Goal: Transaction & Acquisition: Purchase product/service

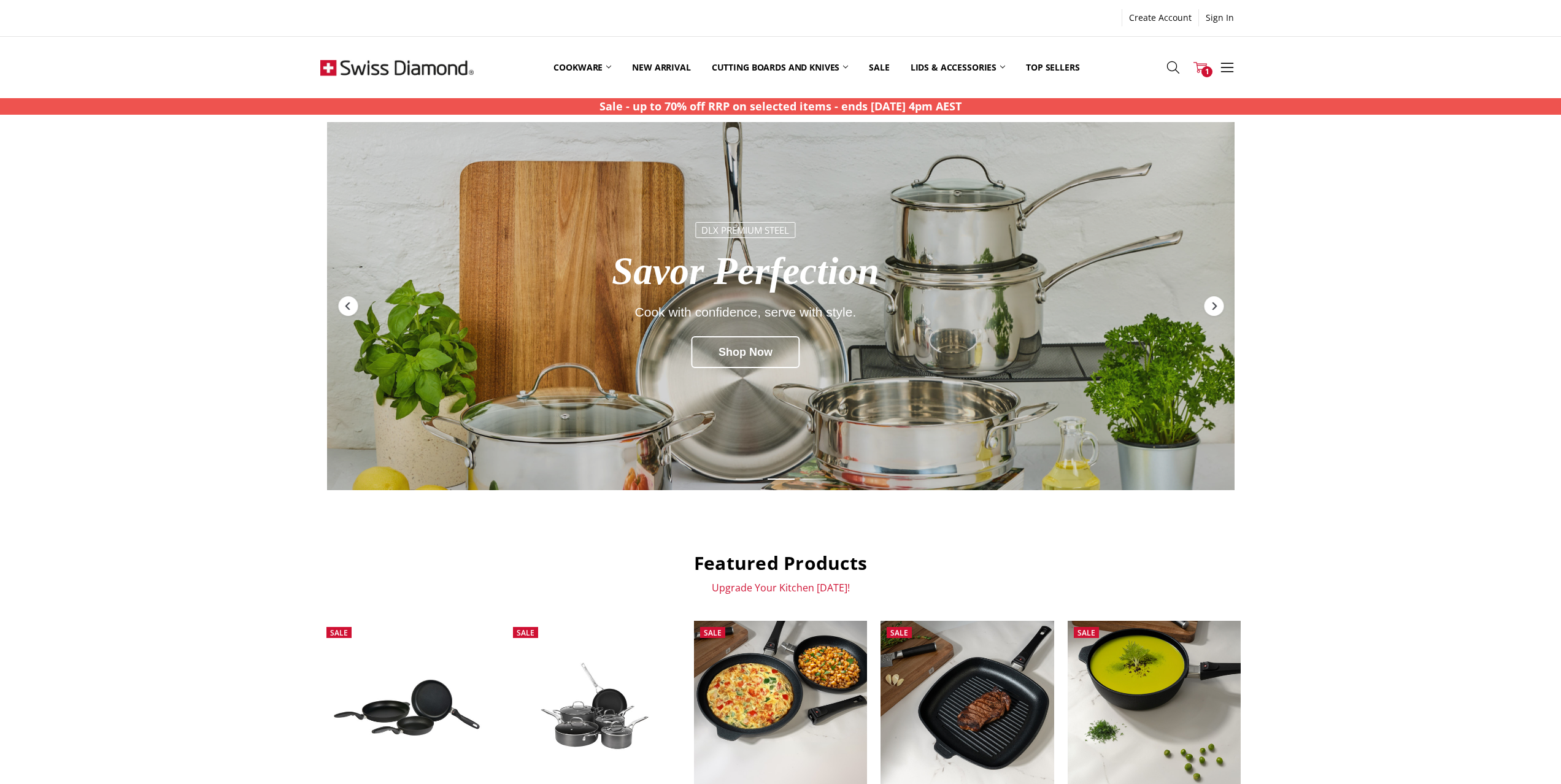
click at [1199, 71] on icon at bounding box center [1201, 68] width 14 height 14
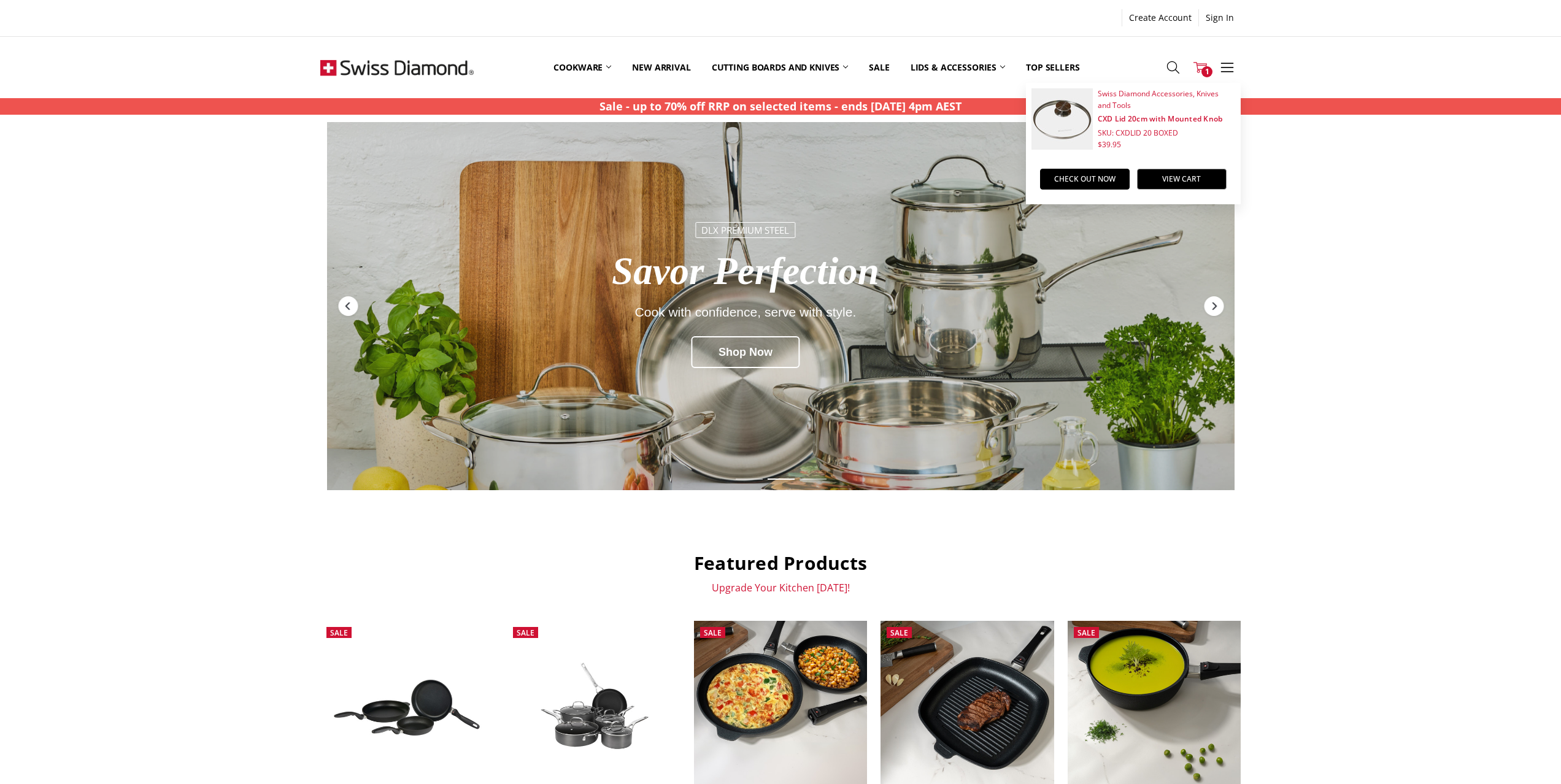
click at [1074, 130] on img at bounding box center [1063, 119] width 61 height 61
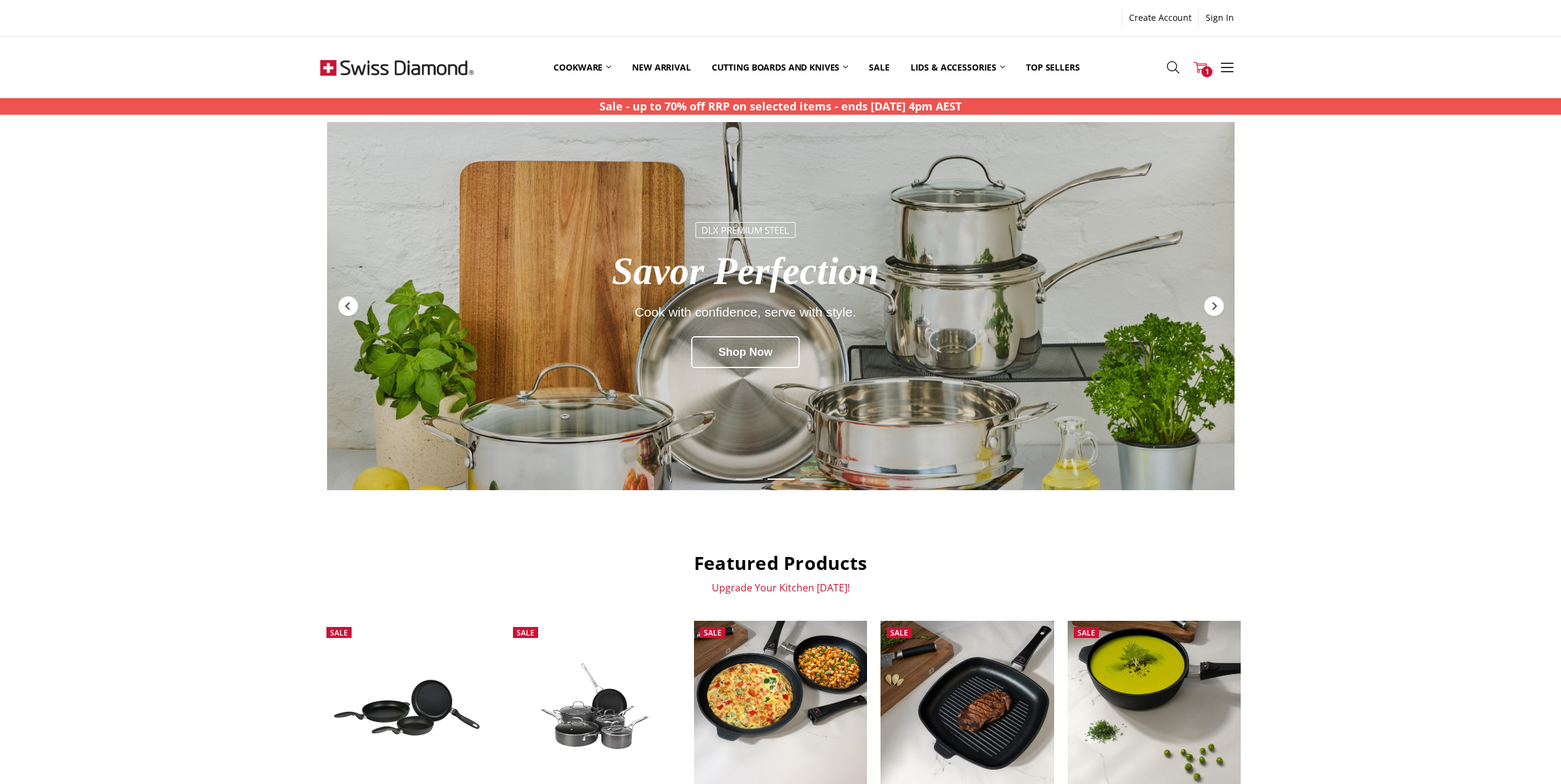
click at [1201, 74] on icon at bounding box center [1201, 68] width 14 height 14
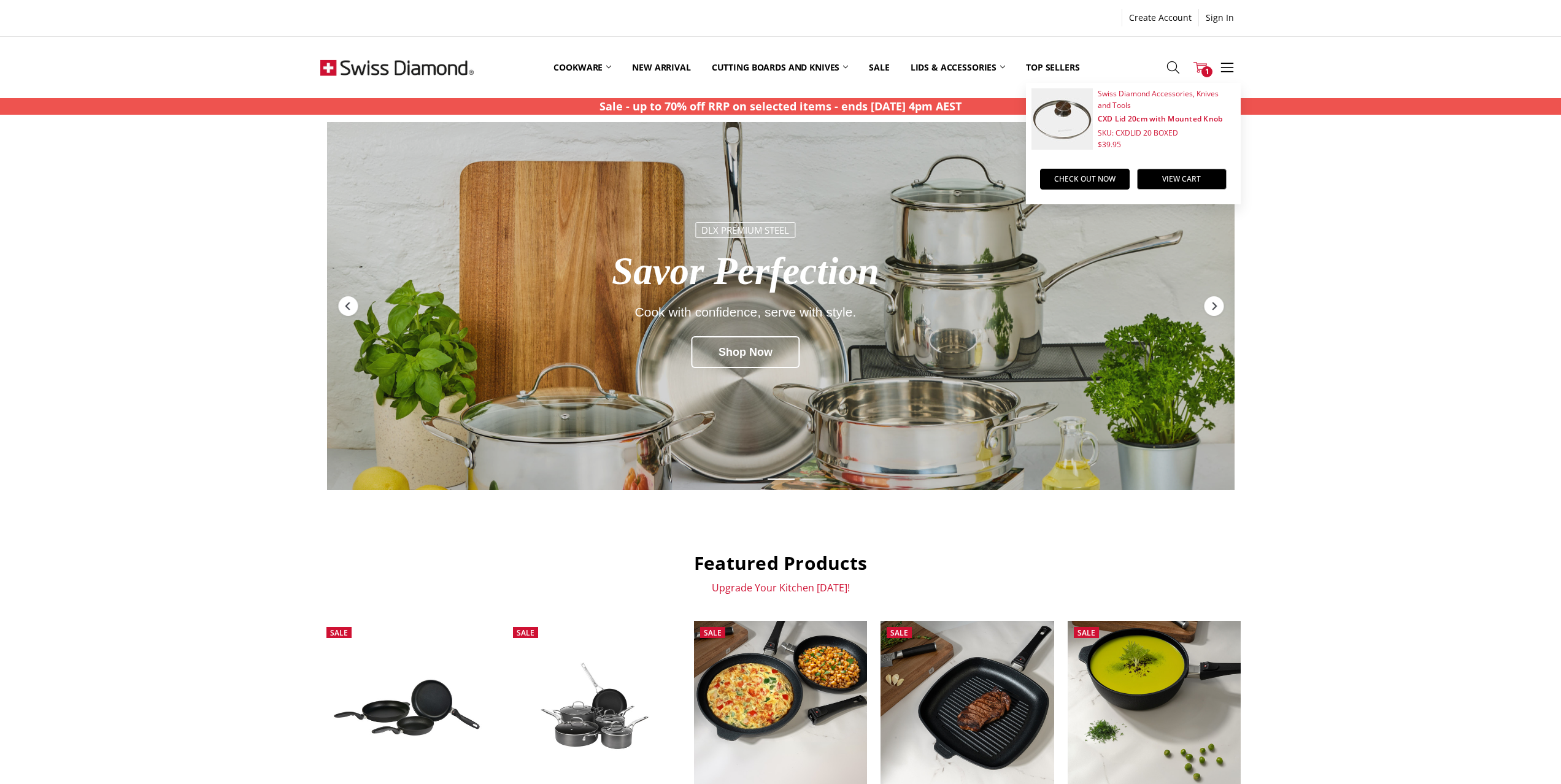
click at [1078, 128] on img at bounding box center [1063, 119] width 61 height 61
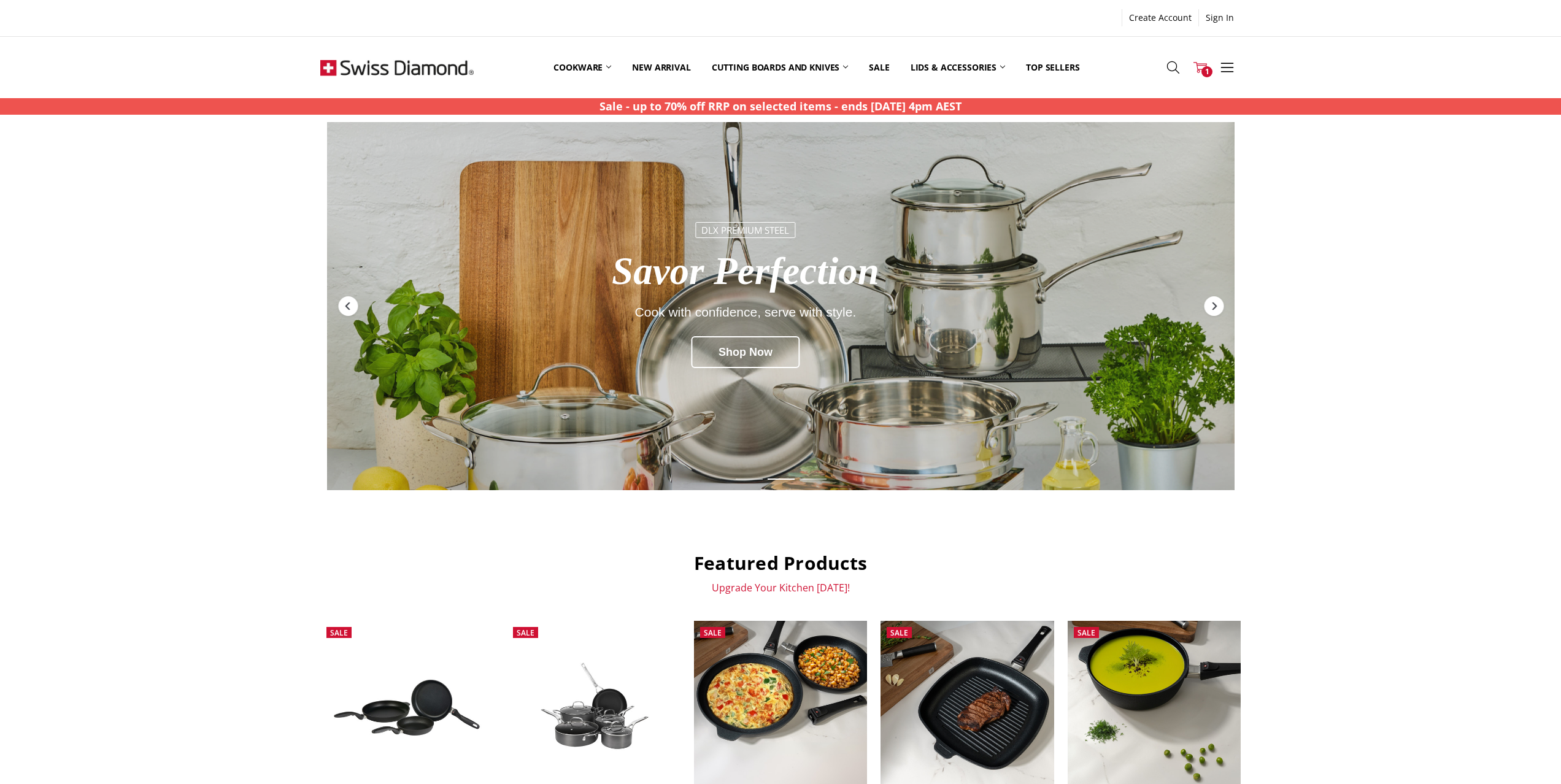
click at [1195, 81] on link "Cart 1" at bounding box center [1201, 67] width 27 height 31
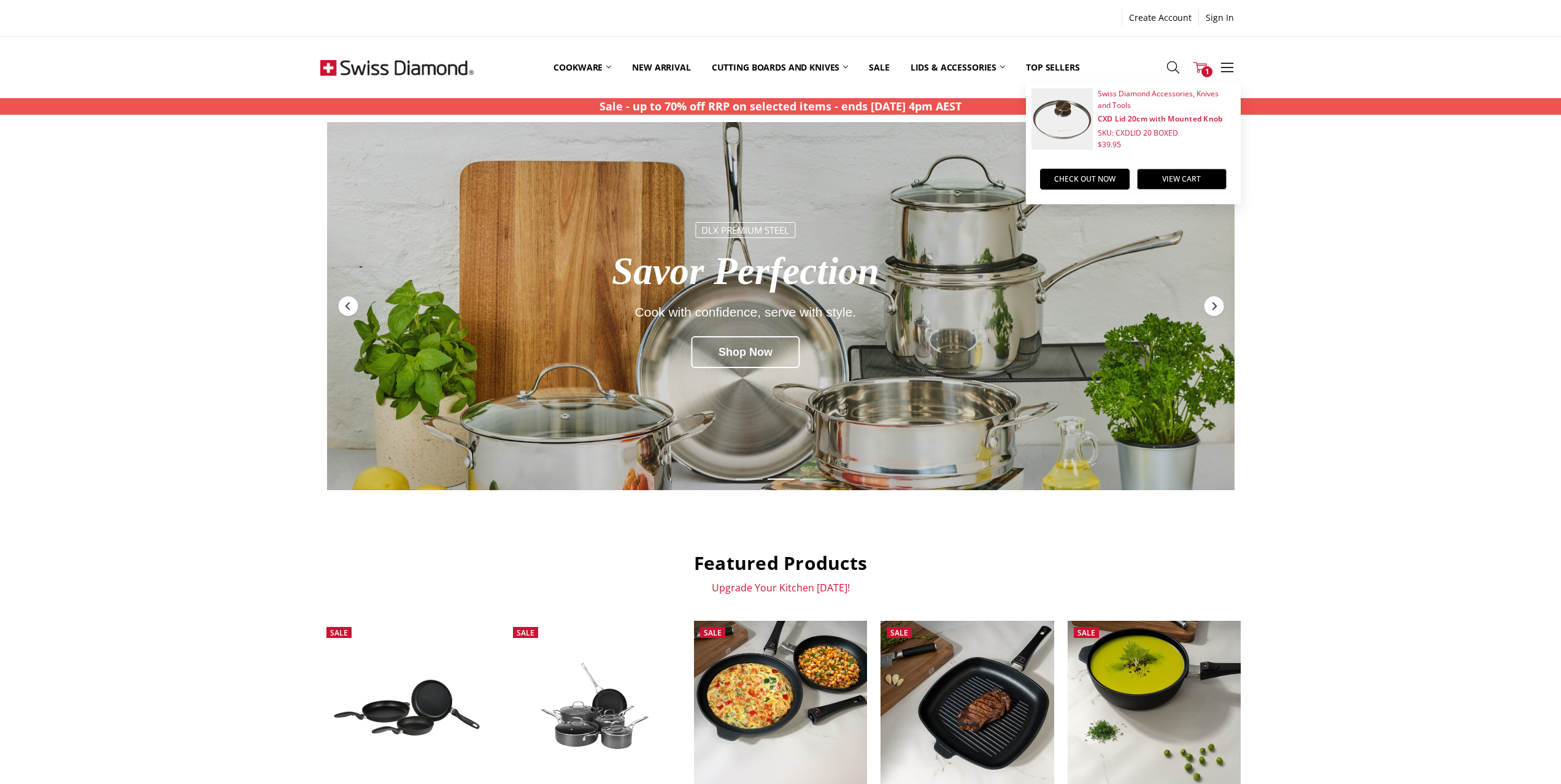
click at [1136, 92] on span "Swiss Diamond Accessories, Knives and Tools" at bounding box center [1166, 100] width 136 height 23
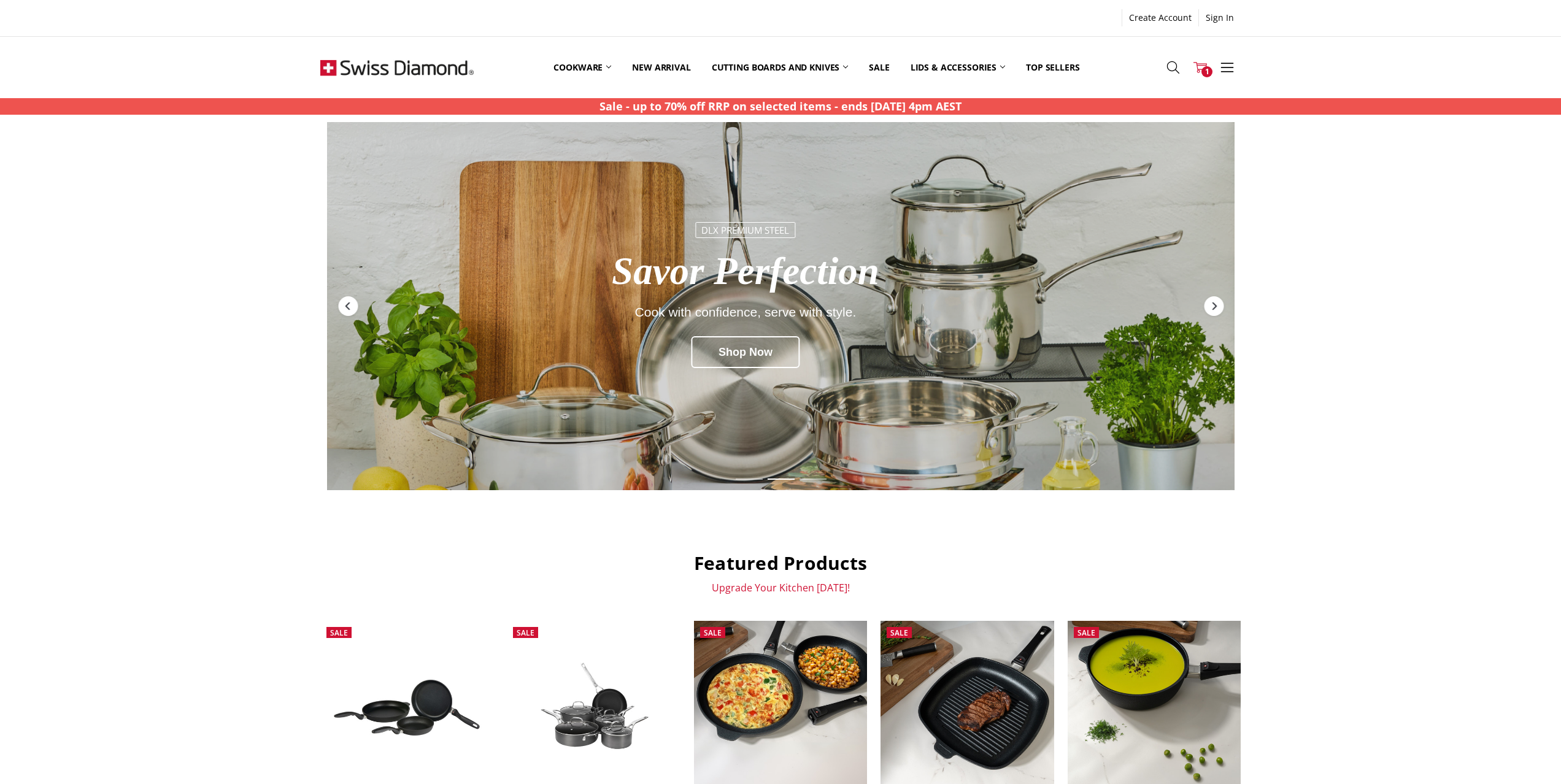
click at [1207, 67] on span "1" at bounding box center [1207, 72] width 11 height 11
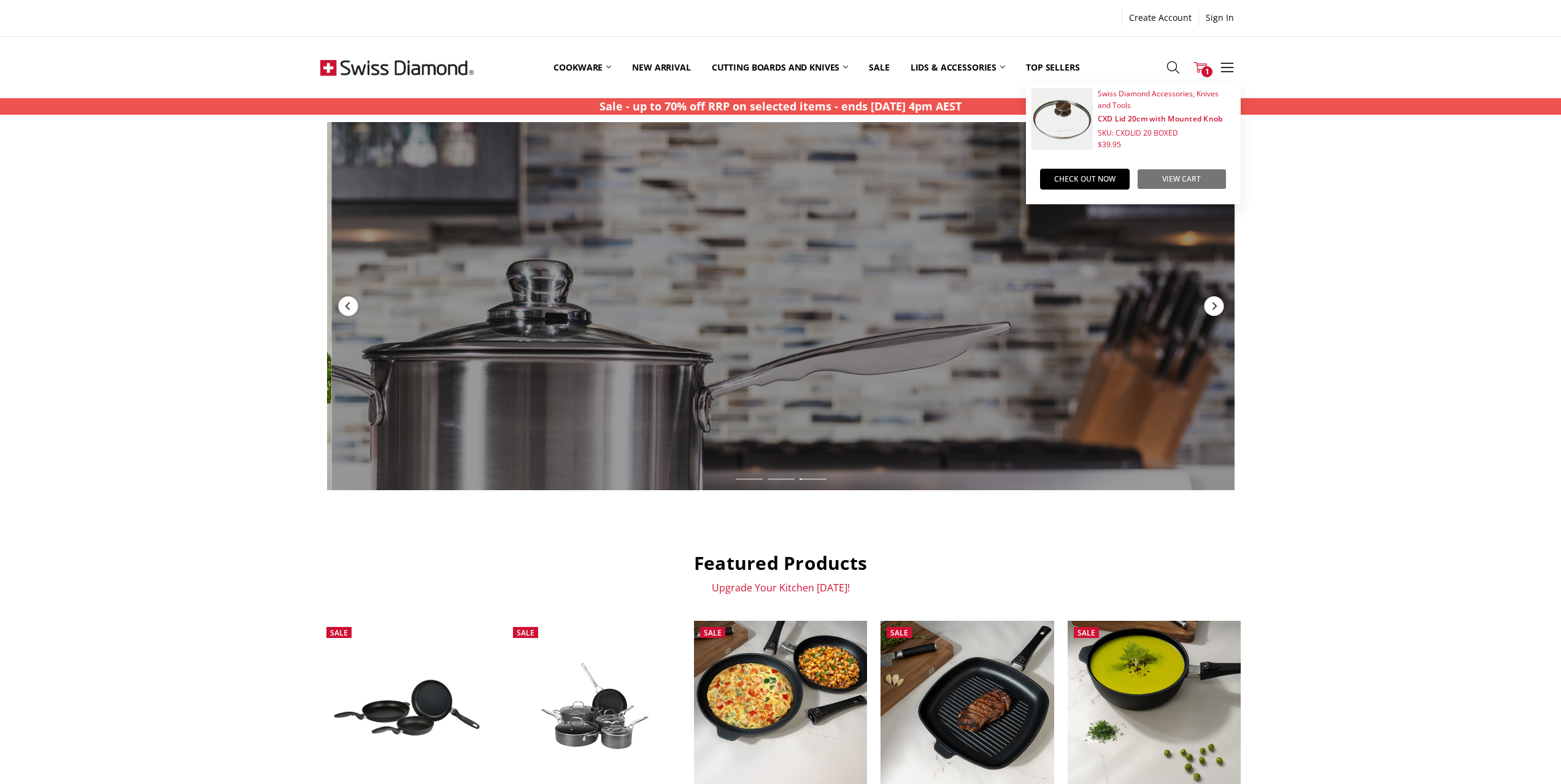
click at [1167, 183] on link "View Cart" at bounding box center [1182, 179] width 89 height 21
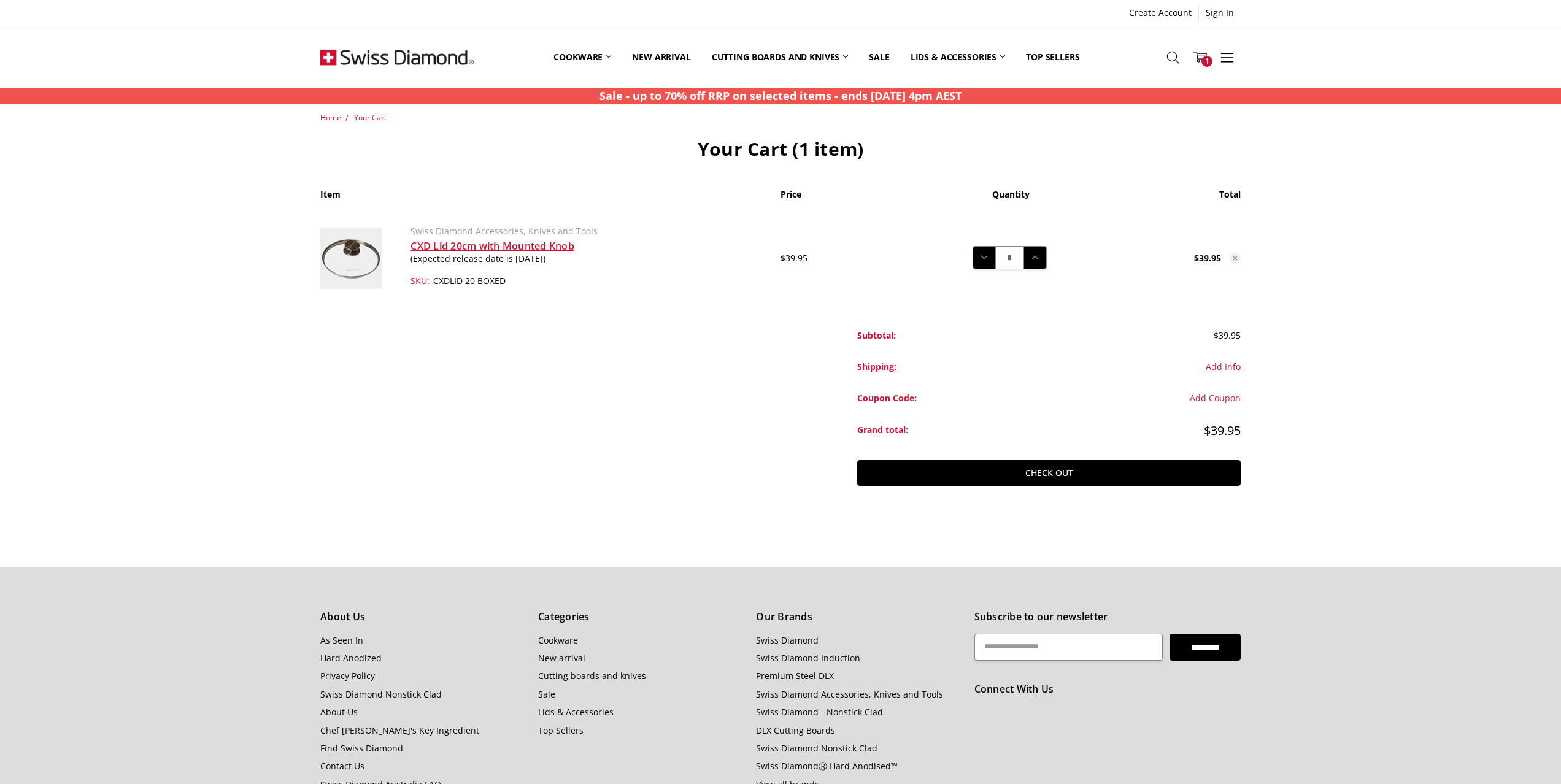
click at [349, 266] on img at bounding box center [351, 259] width 61 height 61
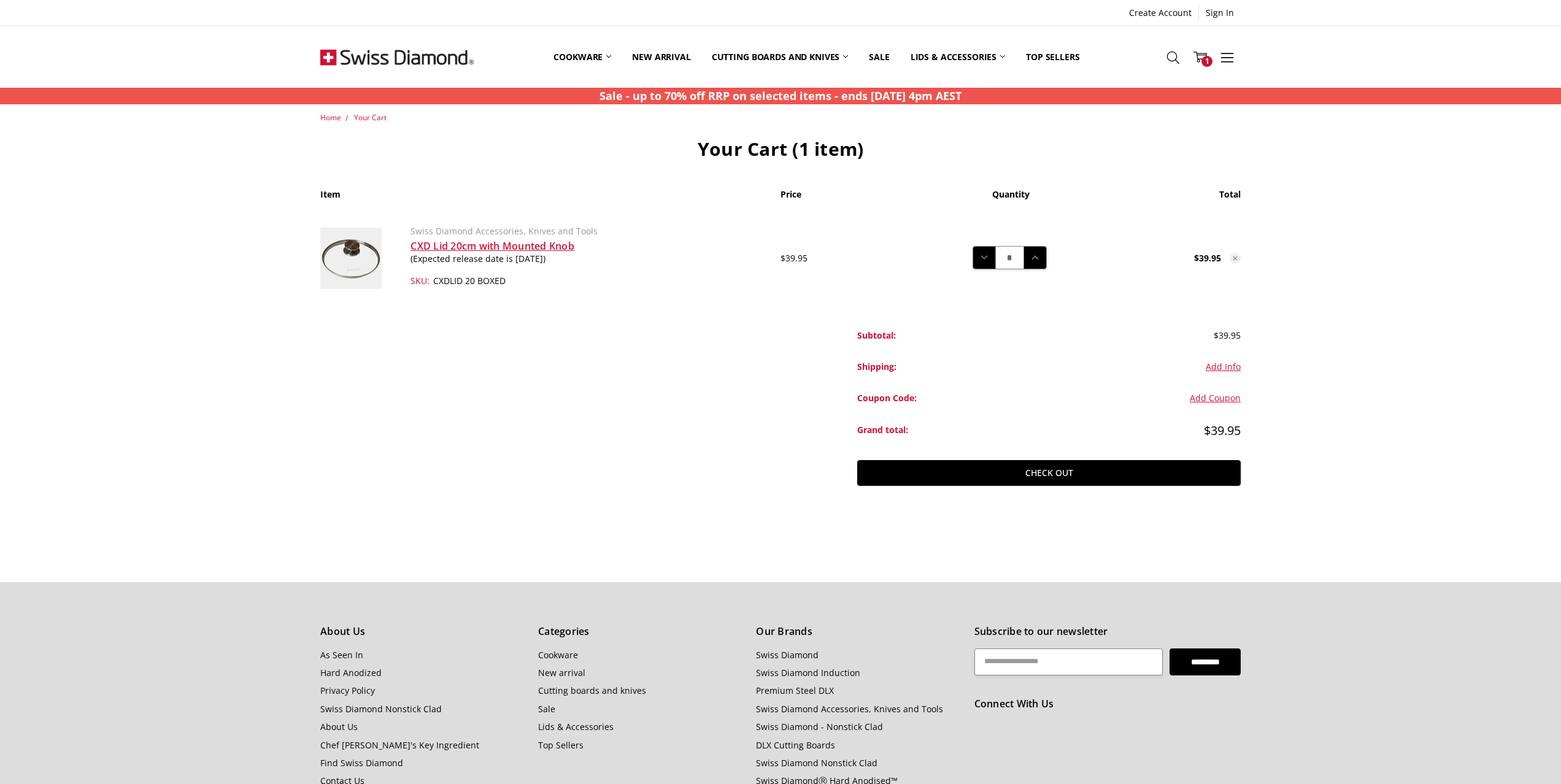
click at [349, 266] on img at bounding box center [351, 259] width 61 height 61
click at [472, 250] on link "CXD Lid 20cm with Mounted Knob" at bounding box center [493, 246] width 164 height 14
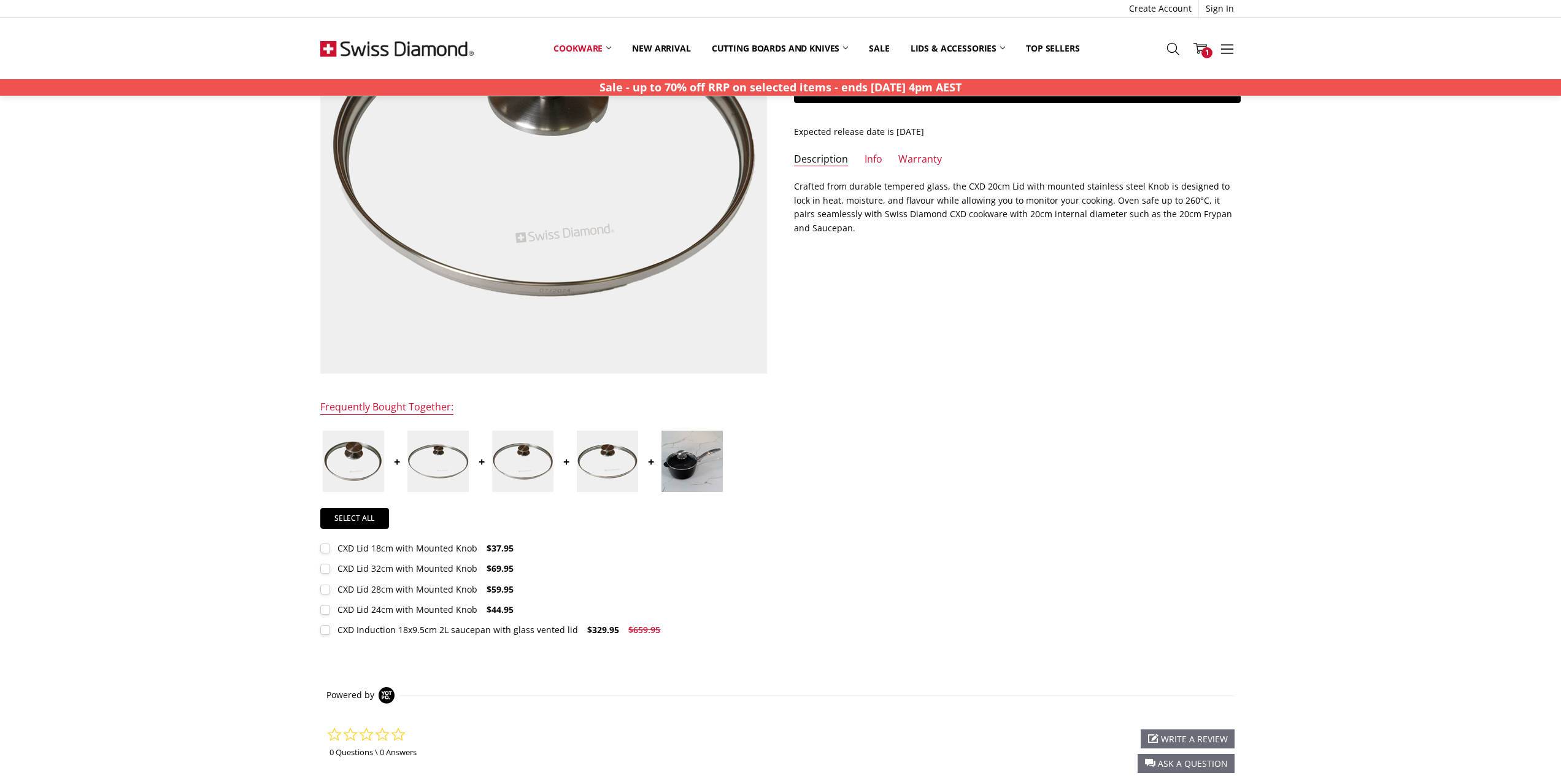
scroll to position [102, 0]
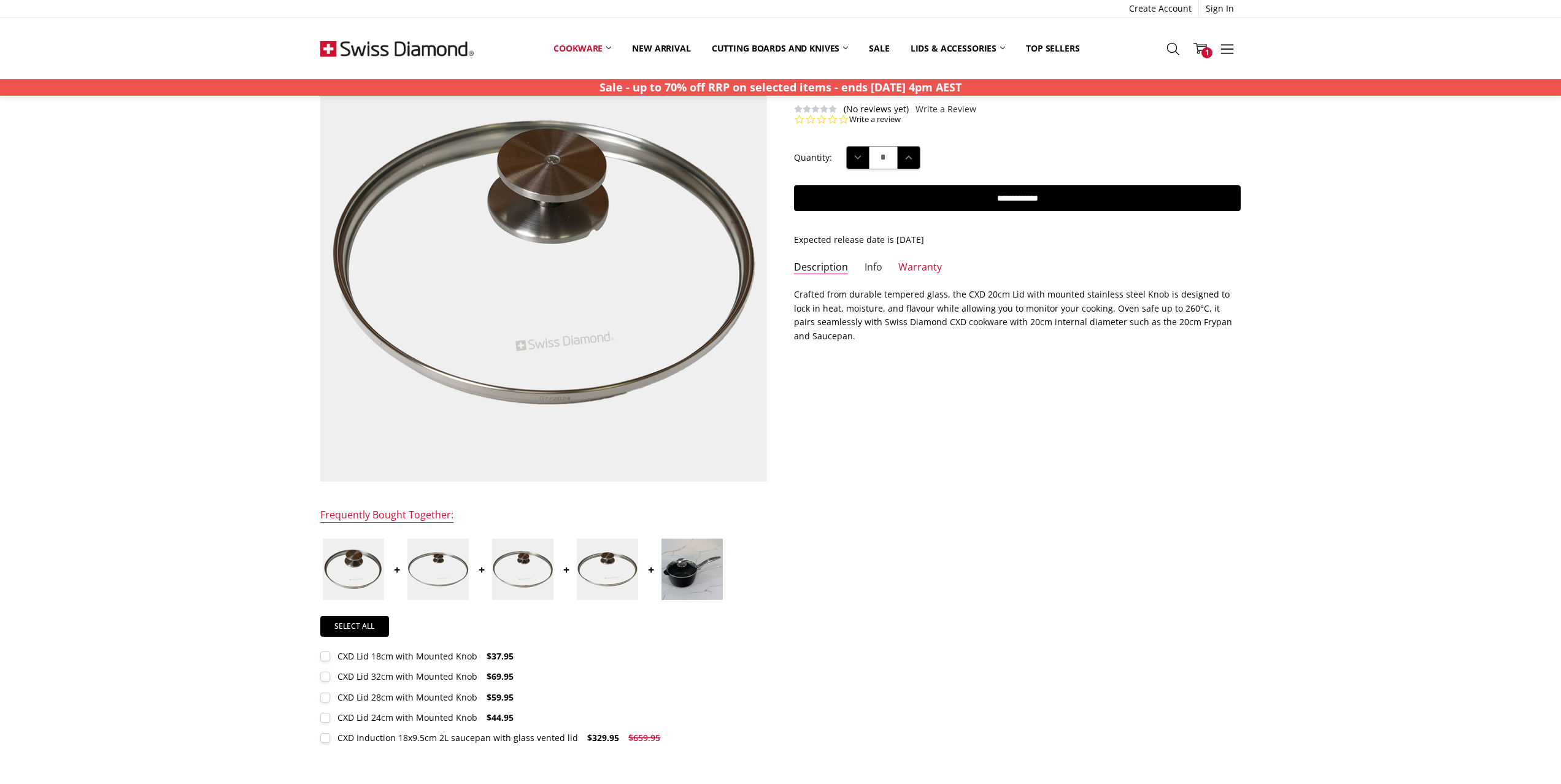
click at [868, 269] on link "Info" at bounding box center [874, 267] width 18 height 14
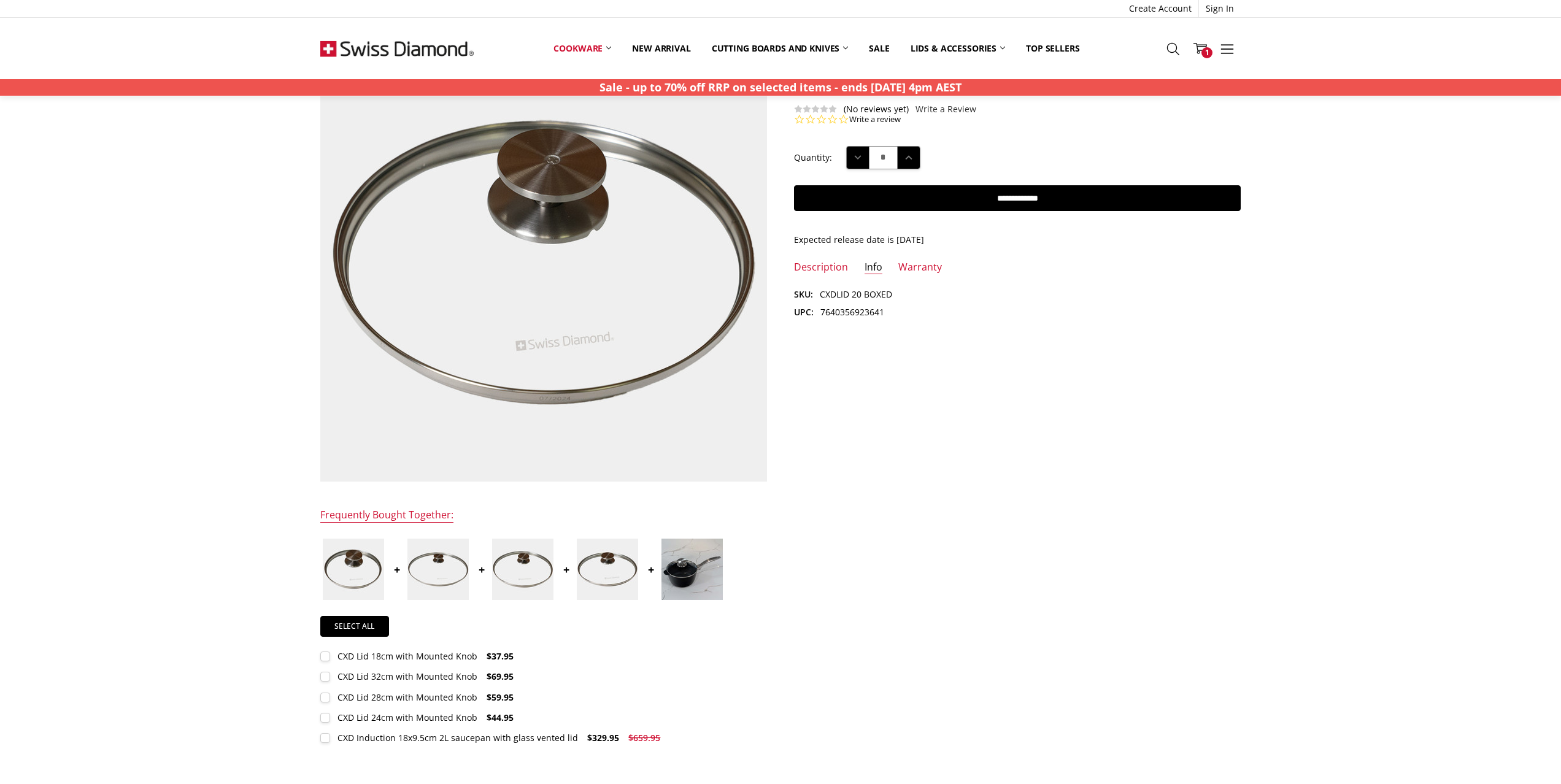
click at [923, 275] on li "Warranty" at bounding box center [920, 271] width 44 height 21
click at [922, 267] on link "Warranty" at bounding box center [920, 267] width 44 height 14
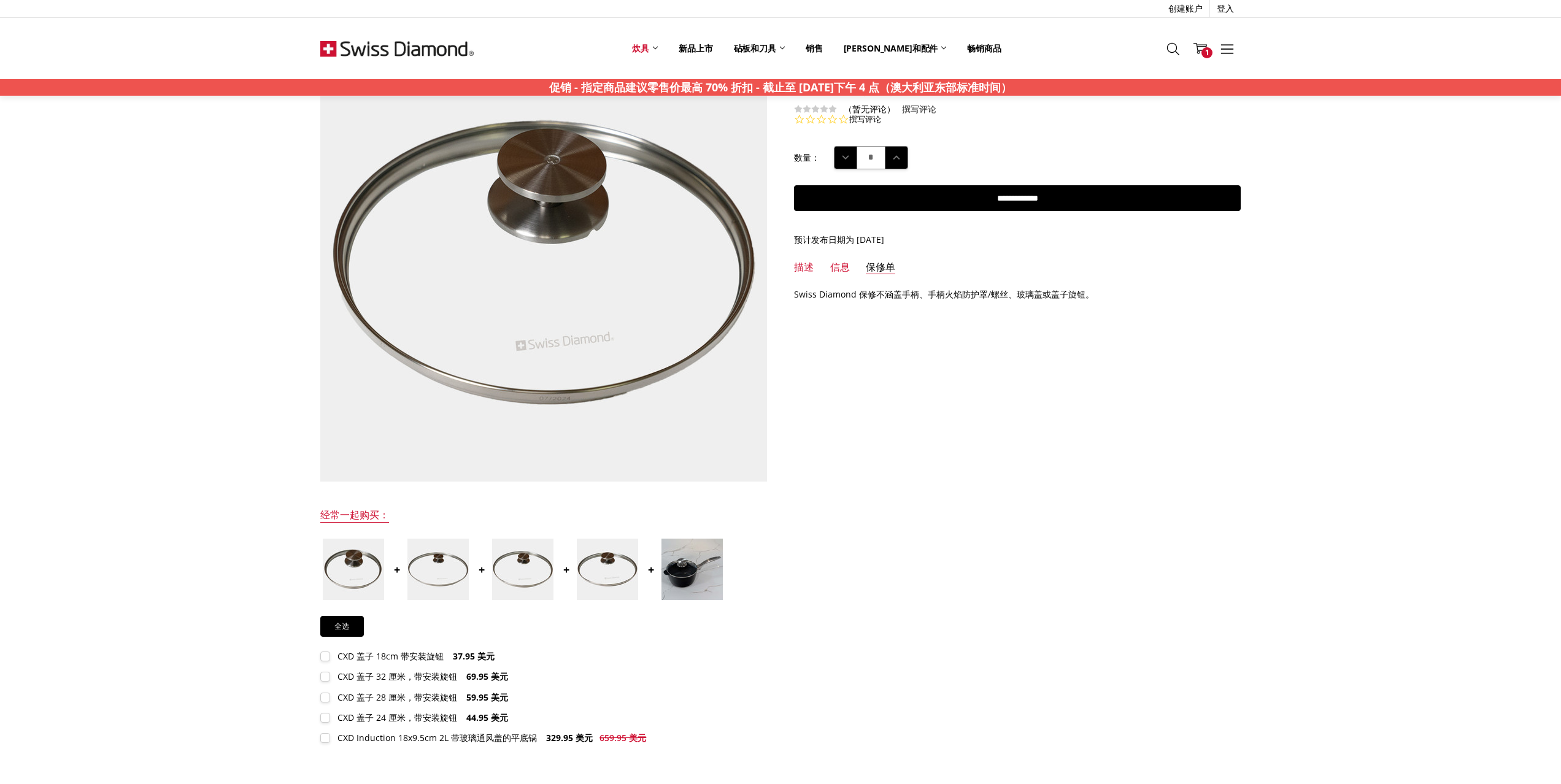
click at [829, 269] on ul "描述 信息 保修单" at bounding box center [1018, 271] width 474 height 21
click at [812, 267] on font "描述" at bounding box center [804, 267] width 20 height 14
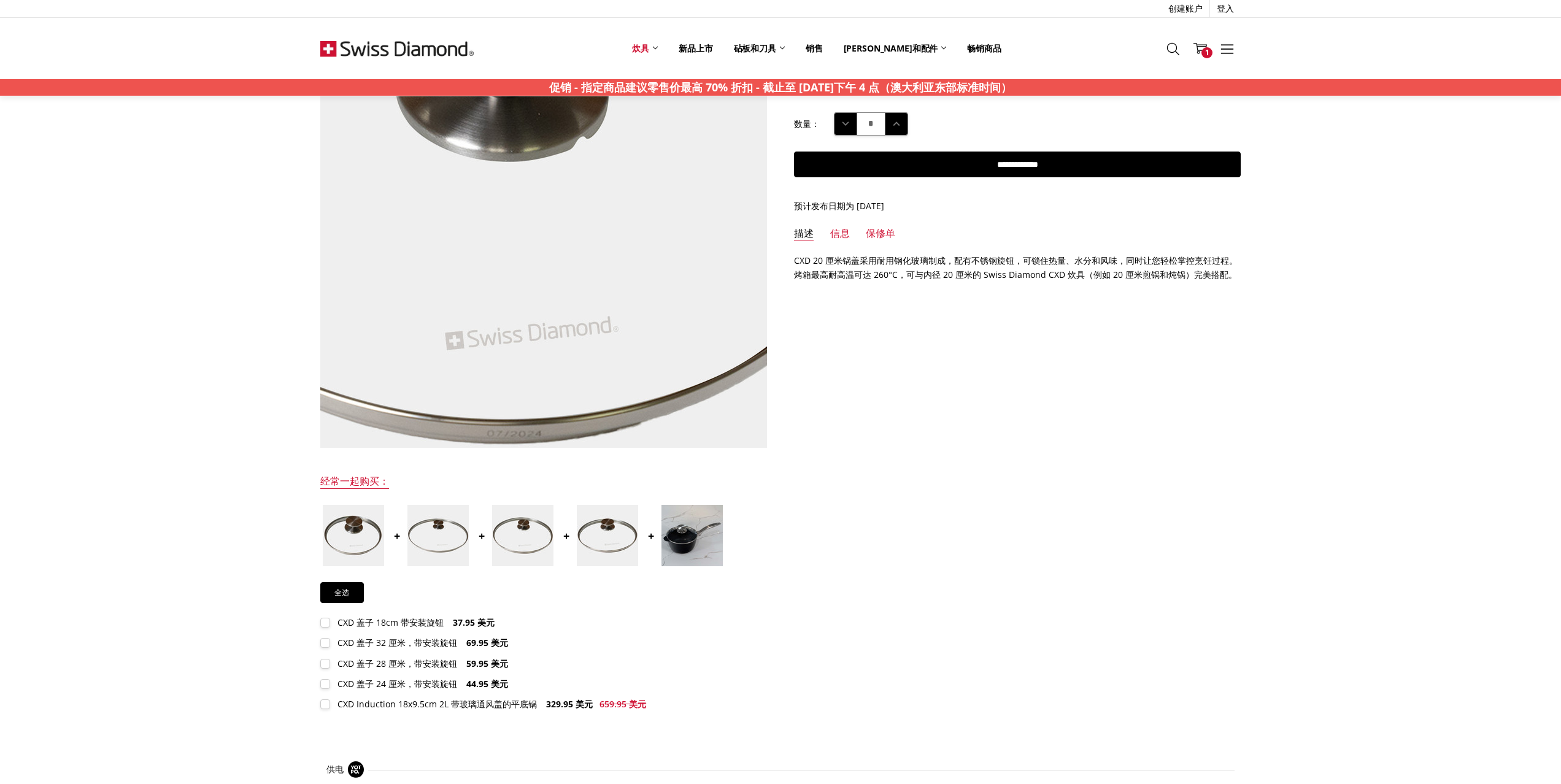
scroll to position [0, 0]
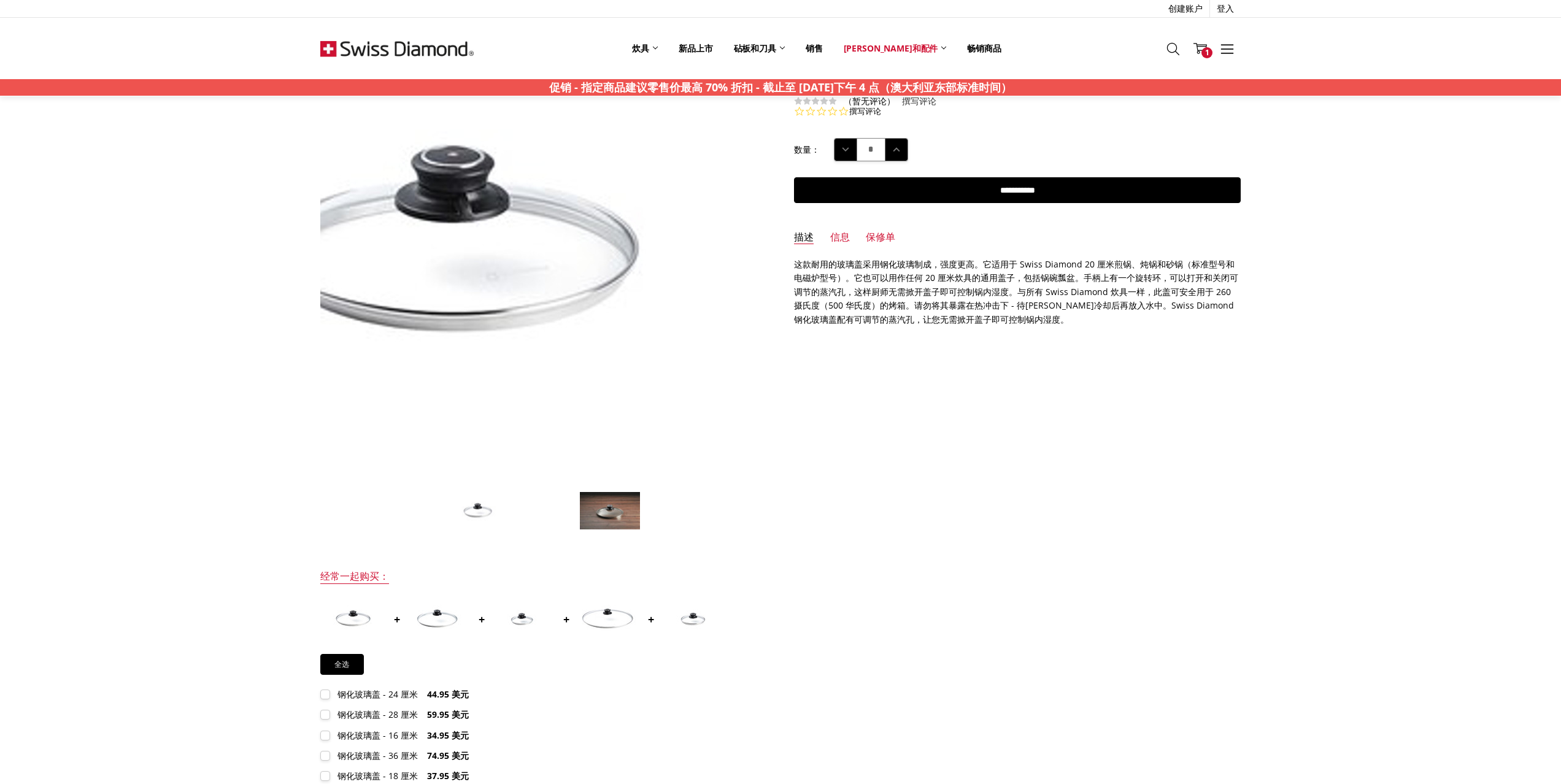
scroll to position [77, 0]
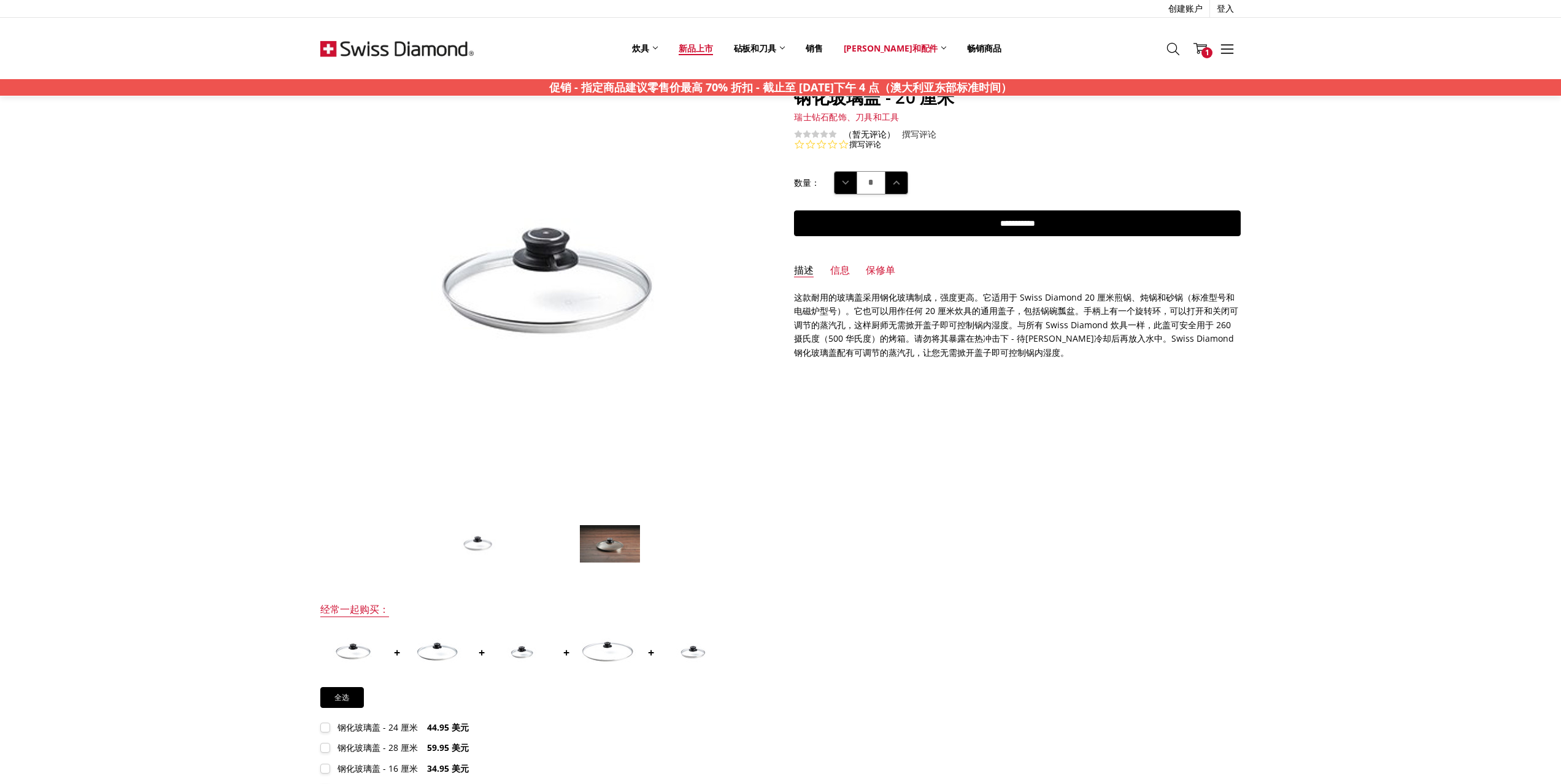
click at [713, 44] on font "新品上市" at bounding box center [695, 48] width 33 height 12
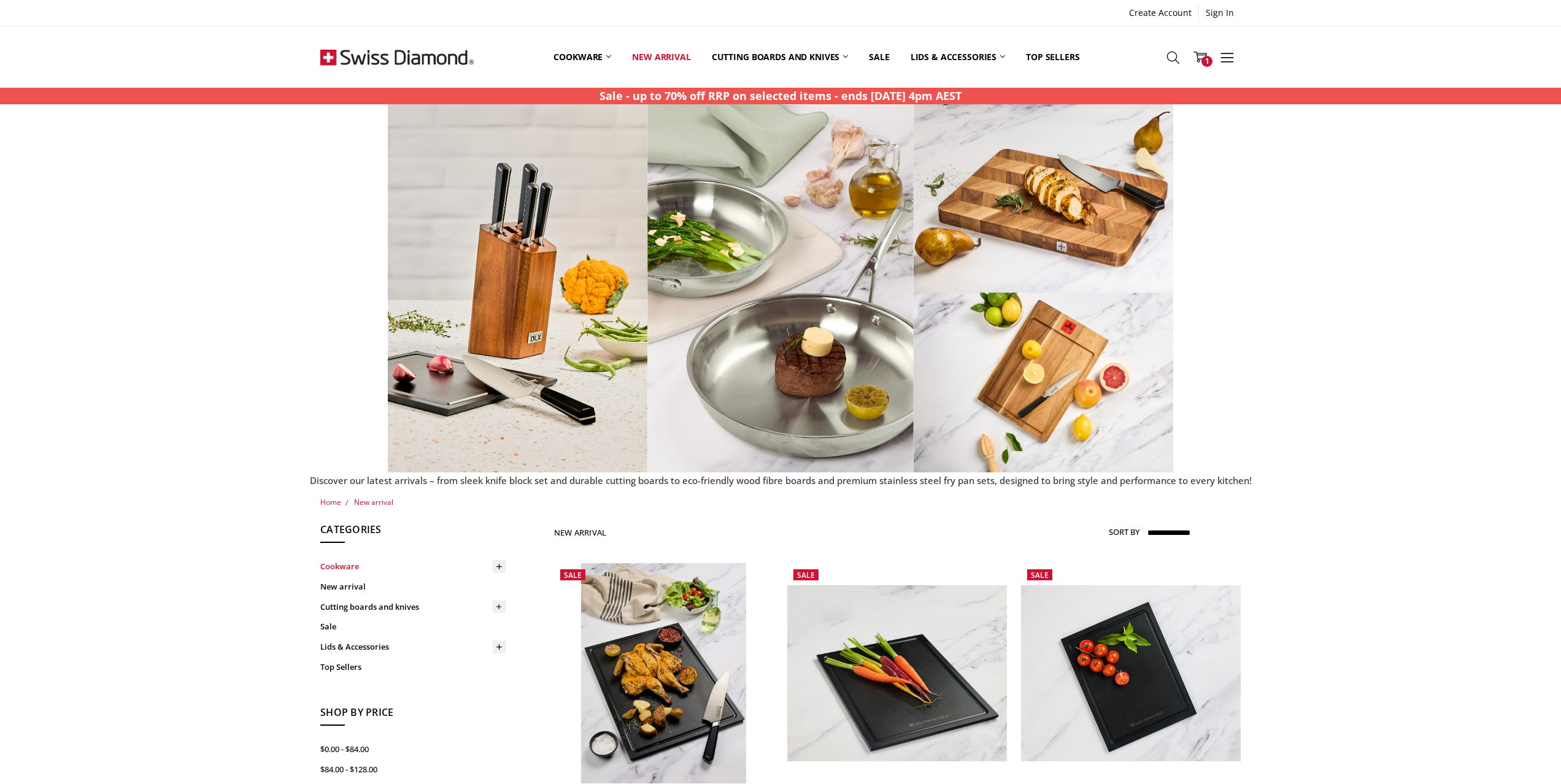
click at [352, 565] on link "Cookware" at bounding box center [413, 567] width 186 height 20
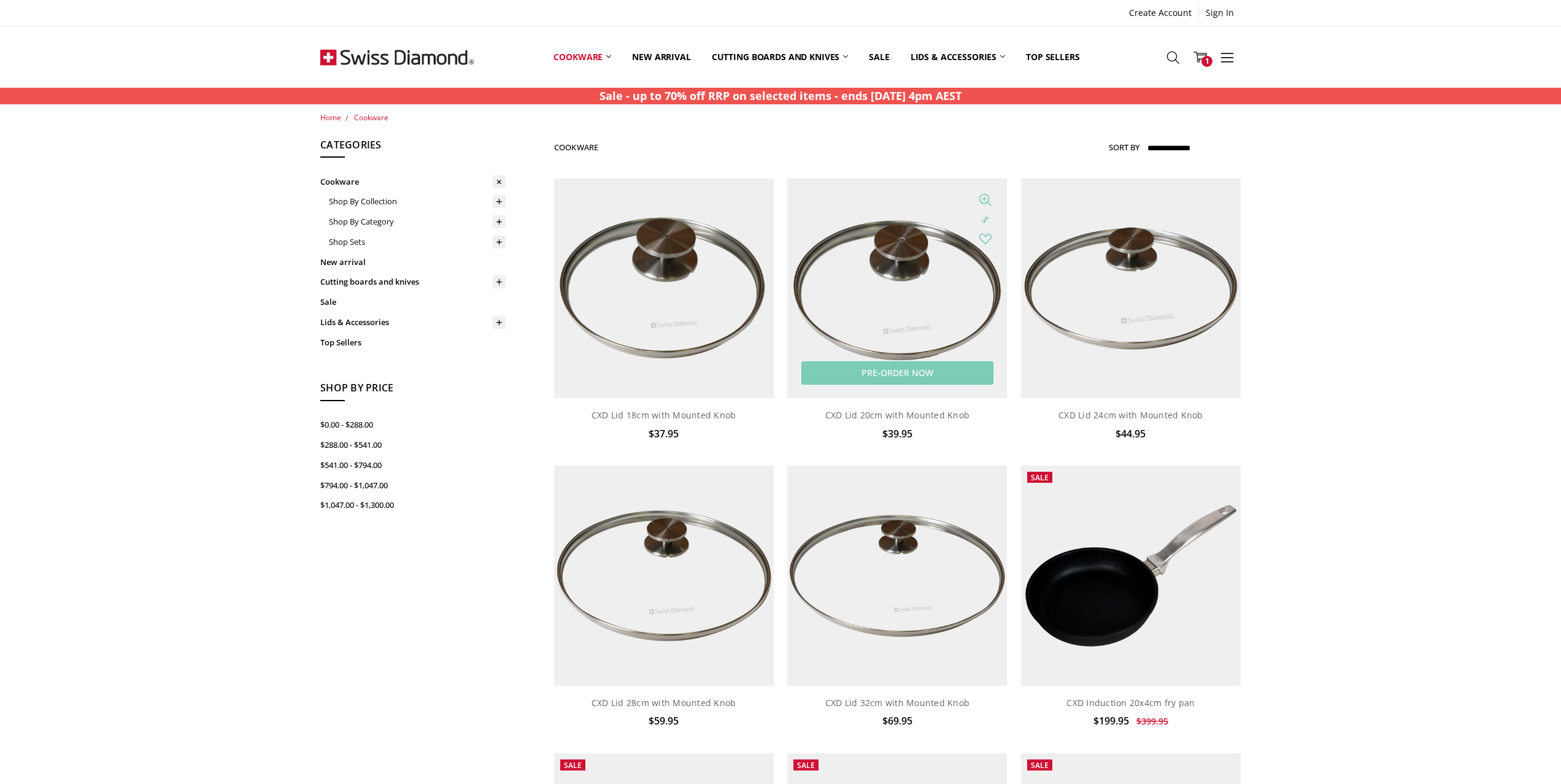
click at [883, 344] on img at bounding box center [898, 289] width 220 height 220
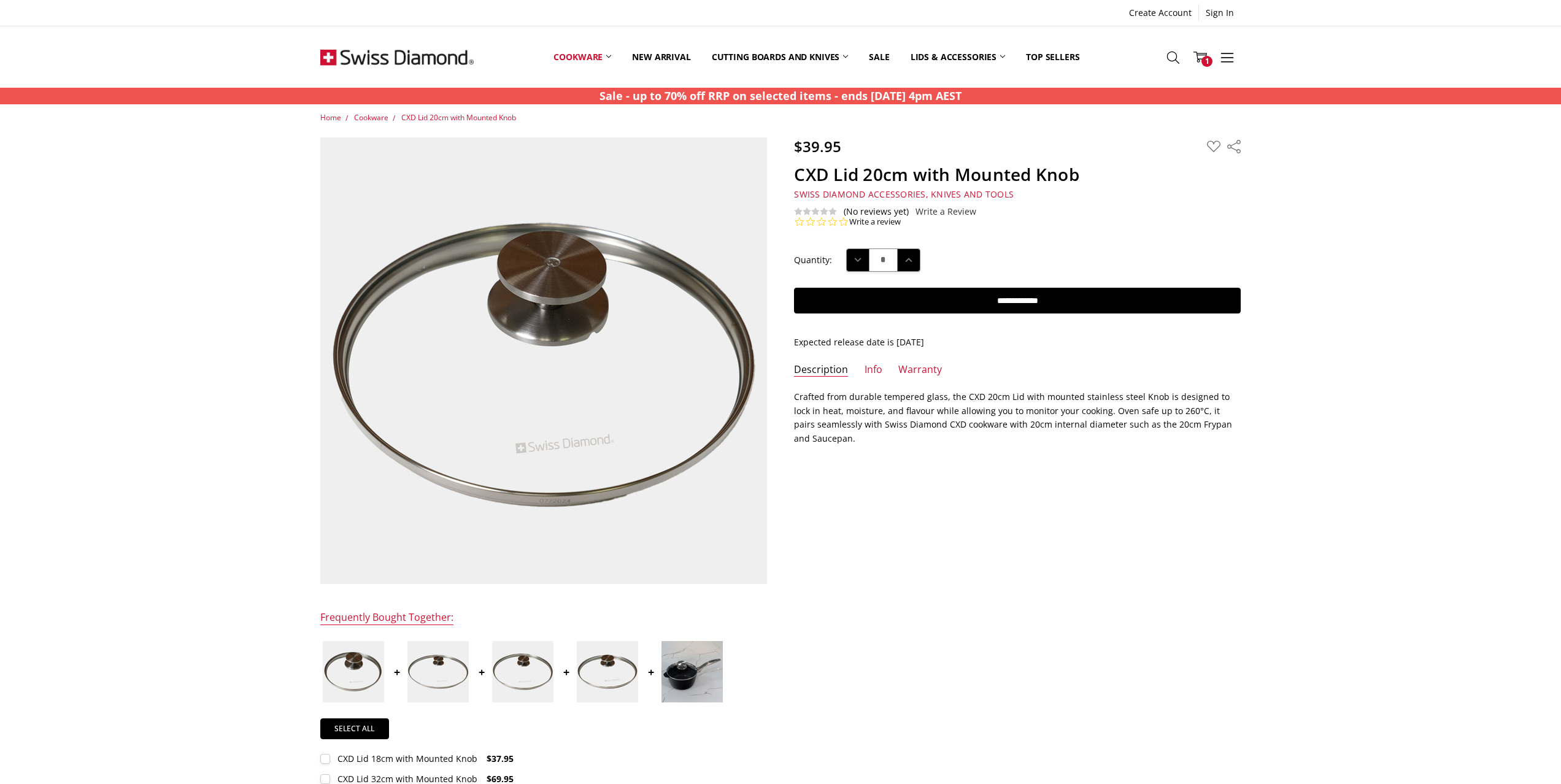
click at [676, 660] on img at bounding box center [692, 672] width 61 height 61
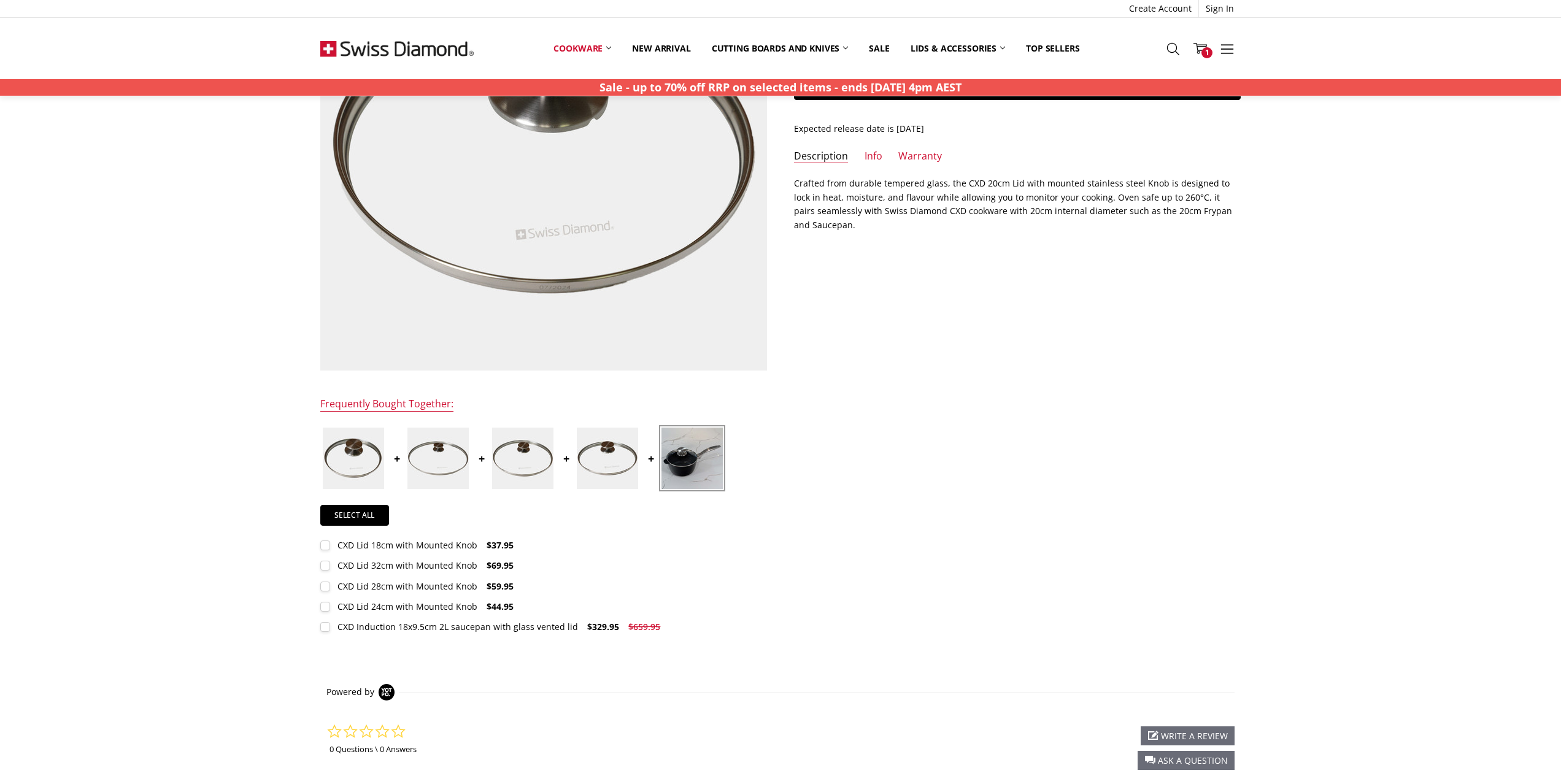
scroll to position [183, 0]
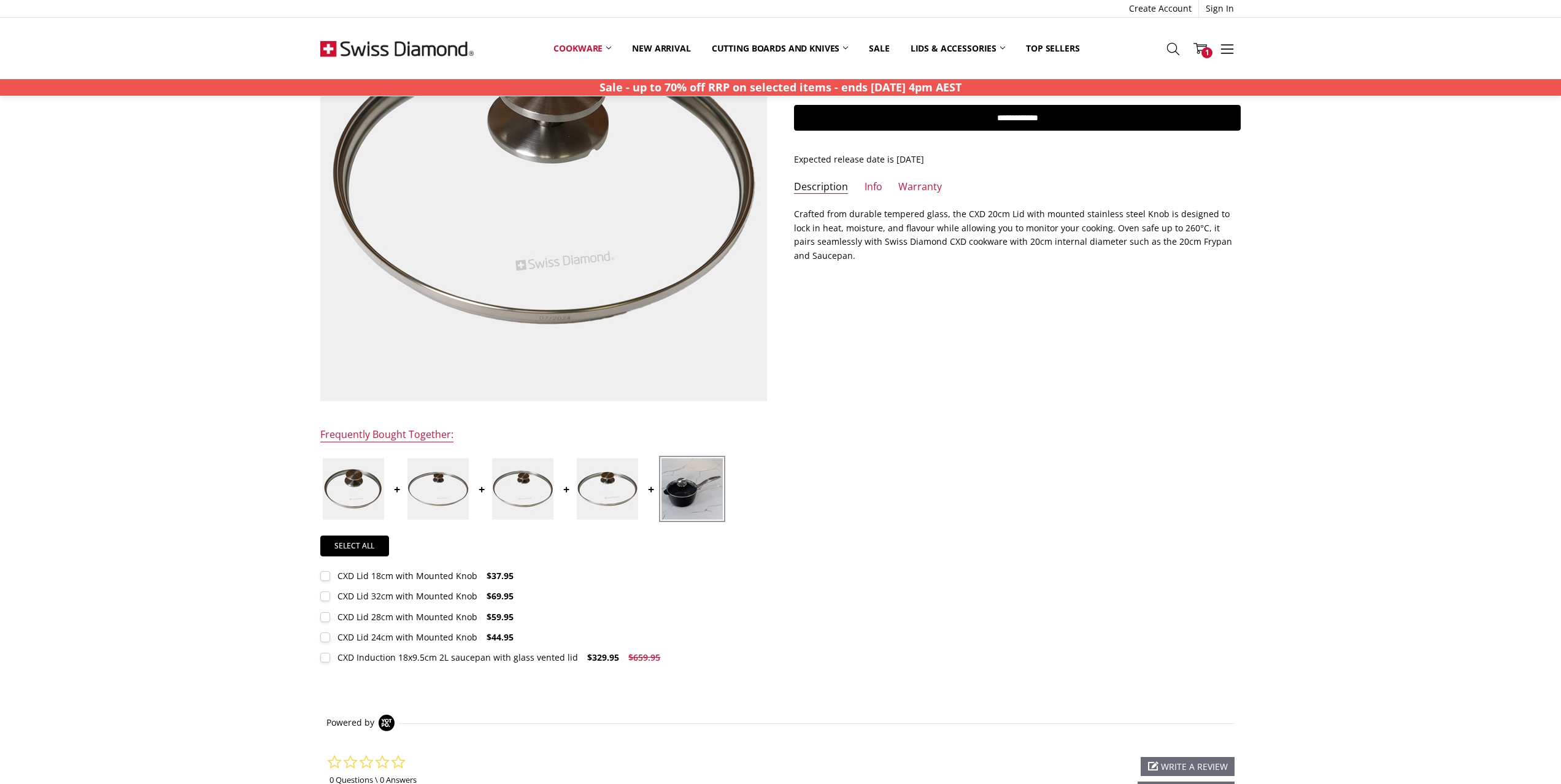
click at [682, 480] on img at bounding box center [692, 489] width 61 height 61
click at [652, 52] on link "New arrival" at bounding box center [661, 48] width 79 height 27
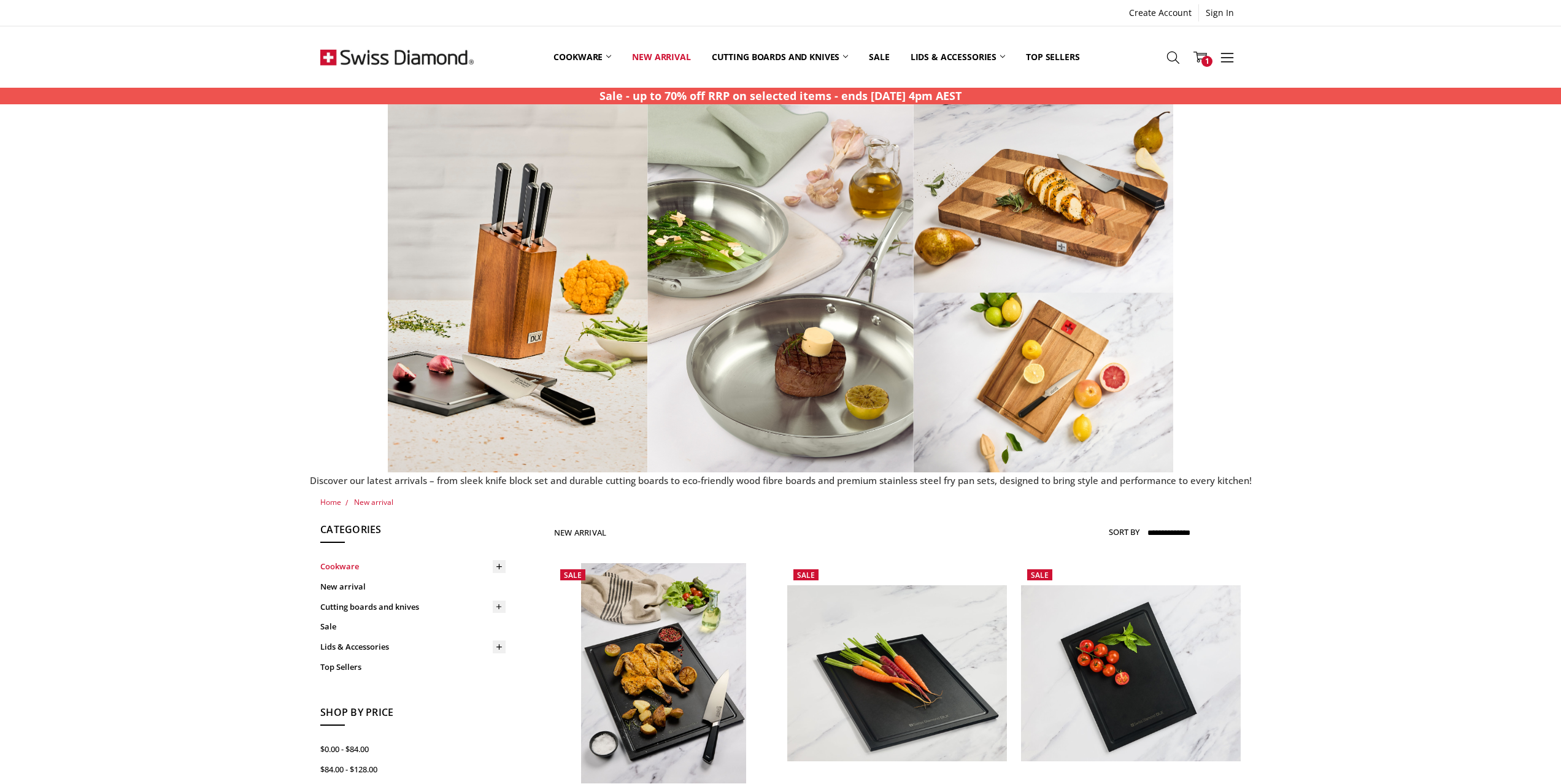
click at [347, 568] on link "Cookware" at bounding box center [413, 567] width 186 height 20
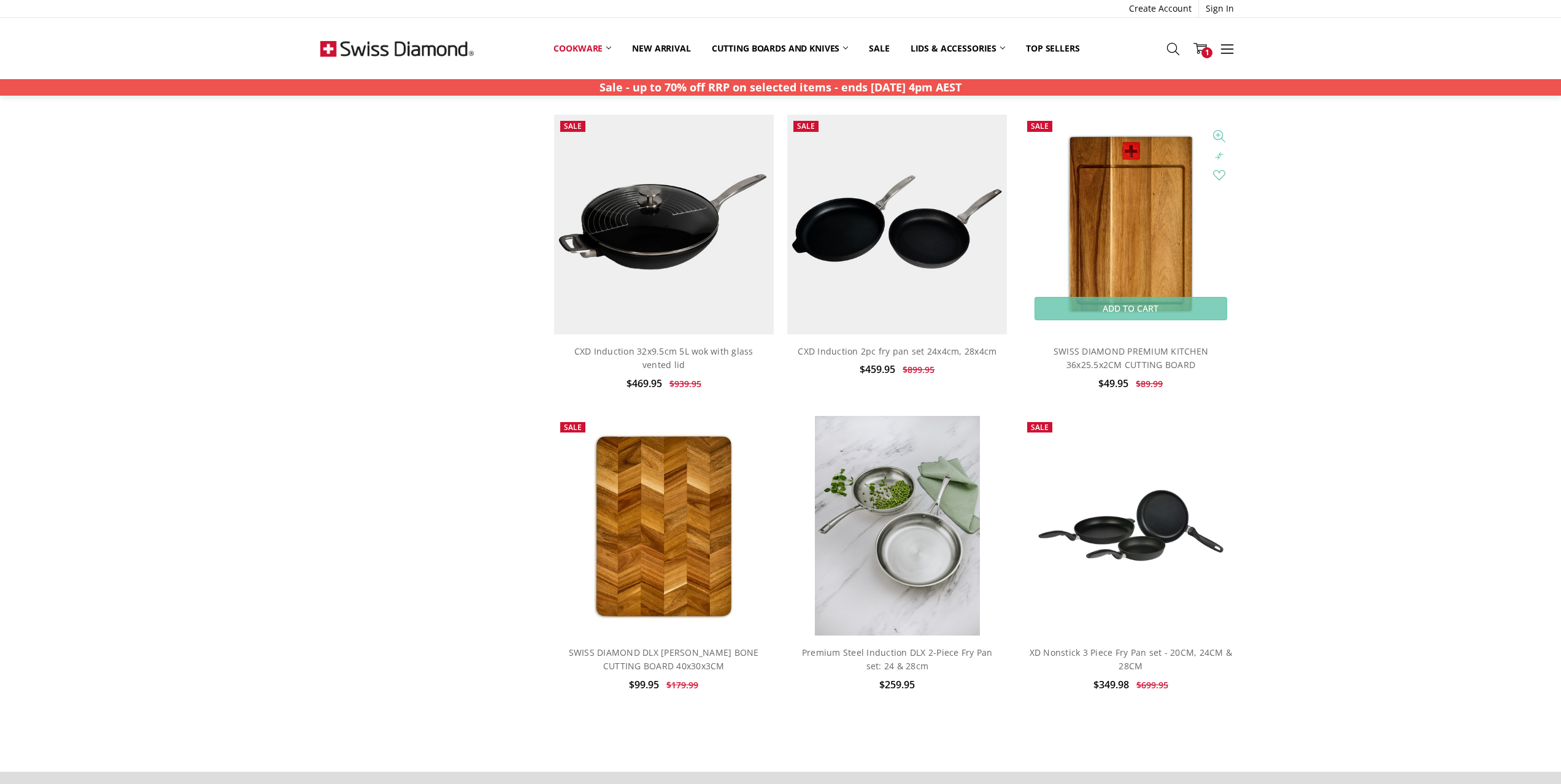
scroll to position [1838, 0]
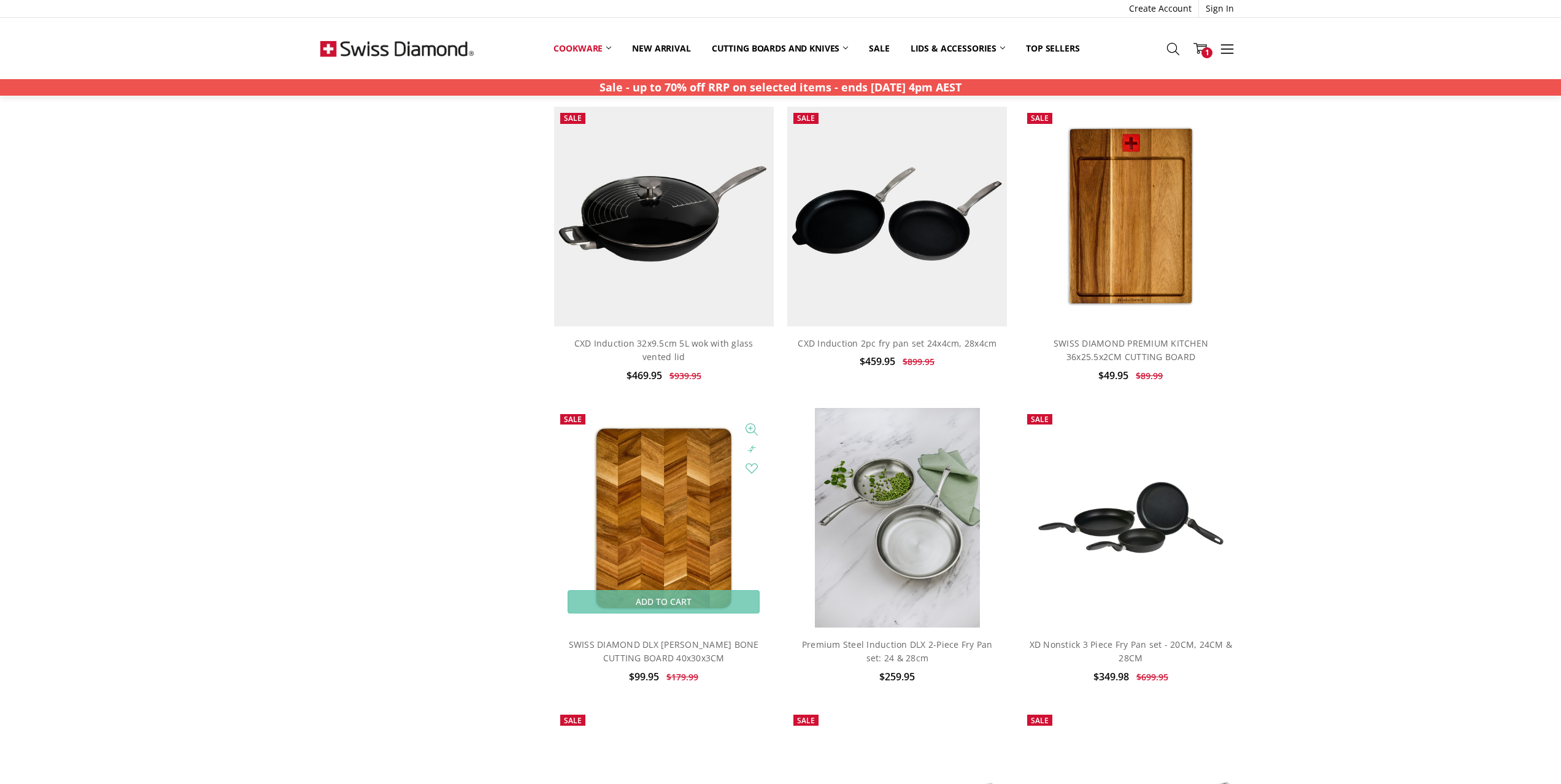
click at [721, 586] on img at bounding box center [664, 518] width 180 height 220
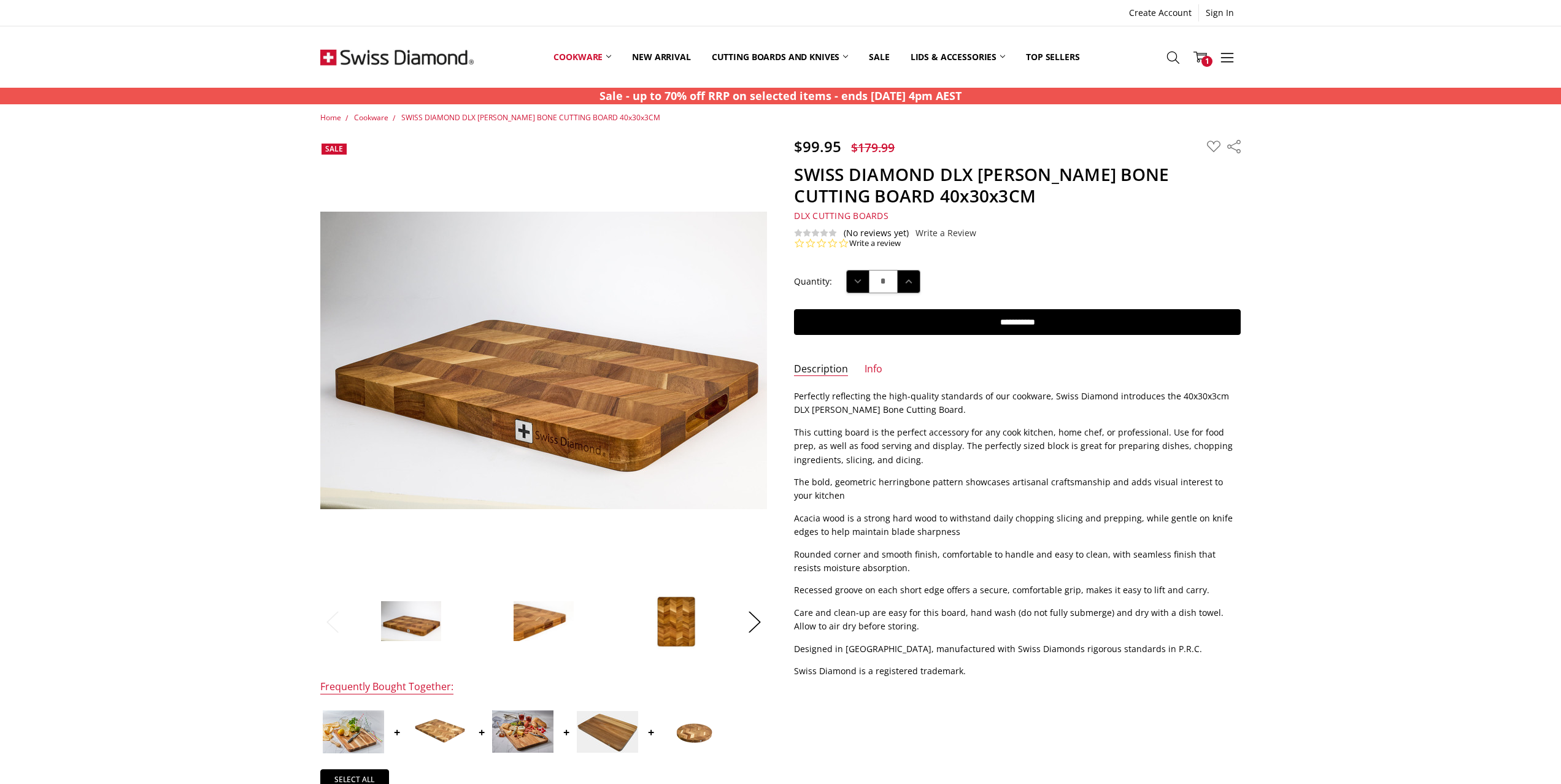
click at [677, 729] on img at bounding box center [692, 731] width 61 height 41
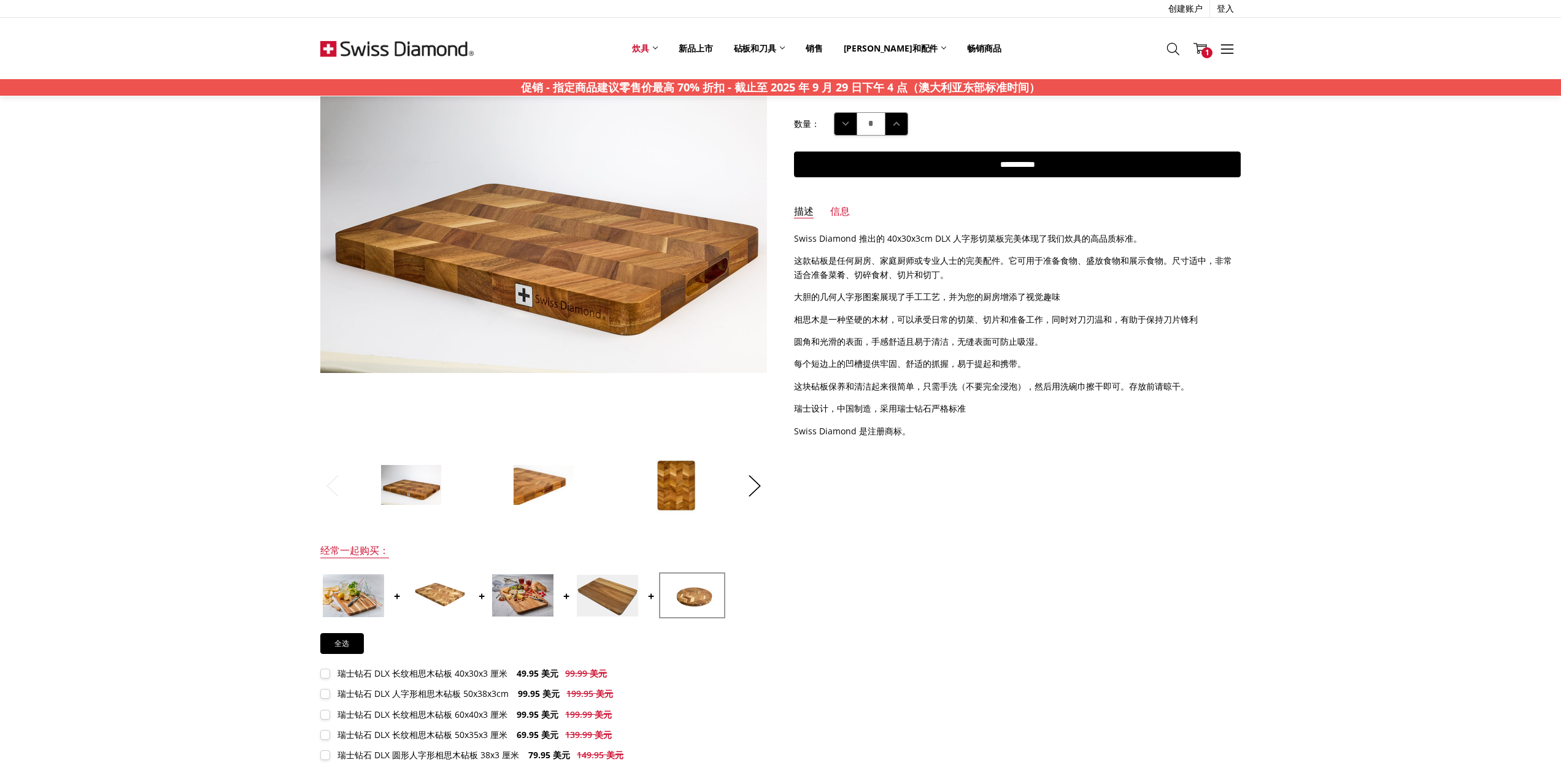
scroll to position [136, 0]
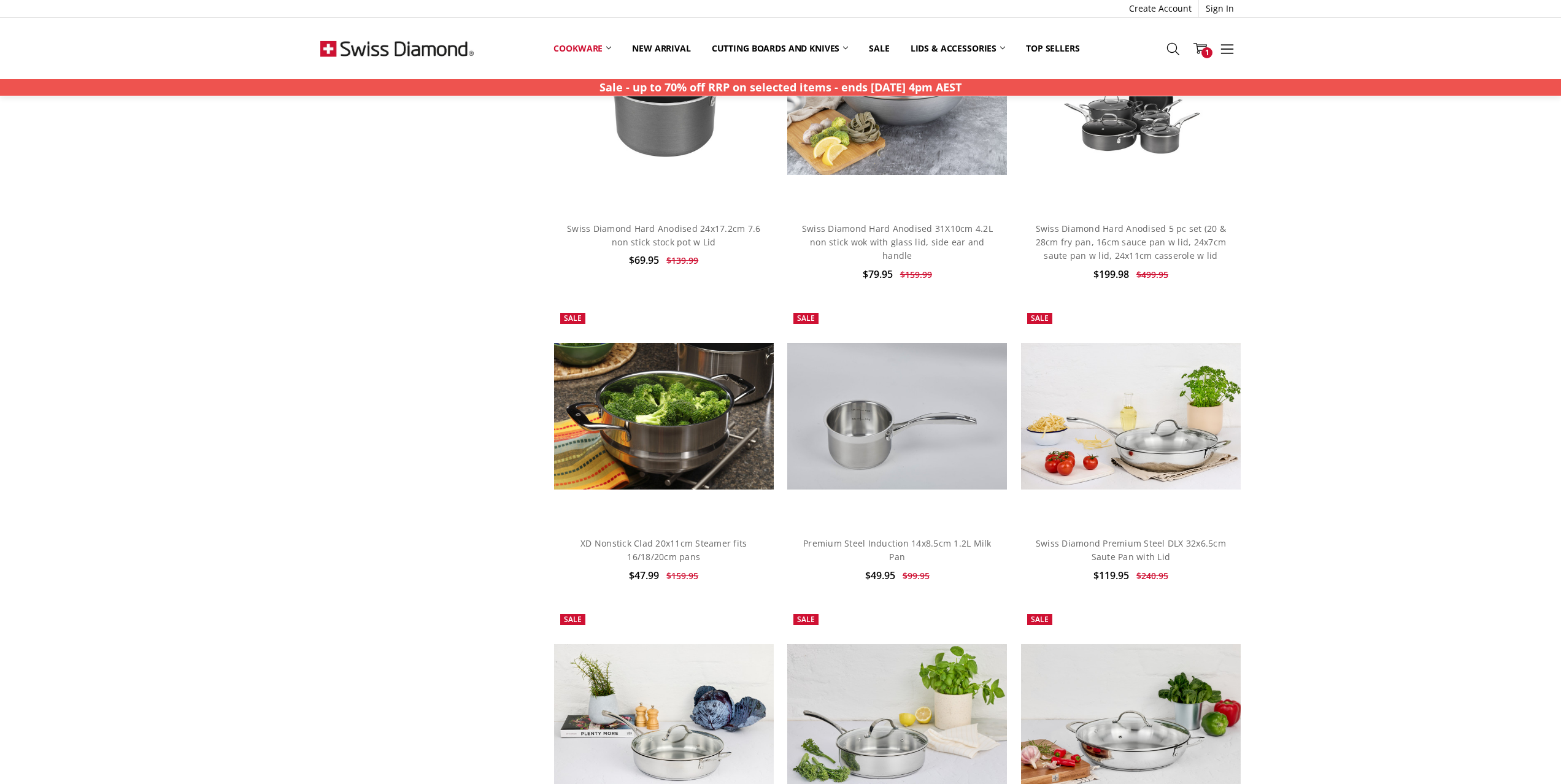
scroll to position [3462, 0]
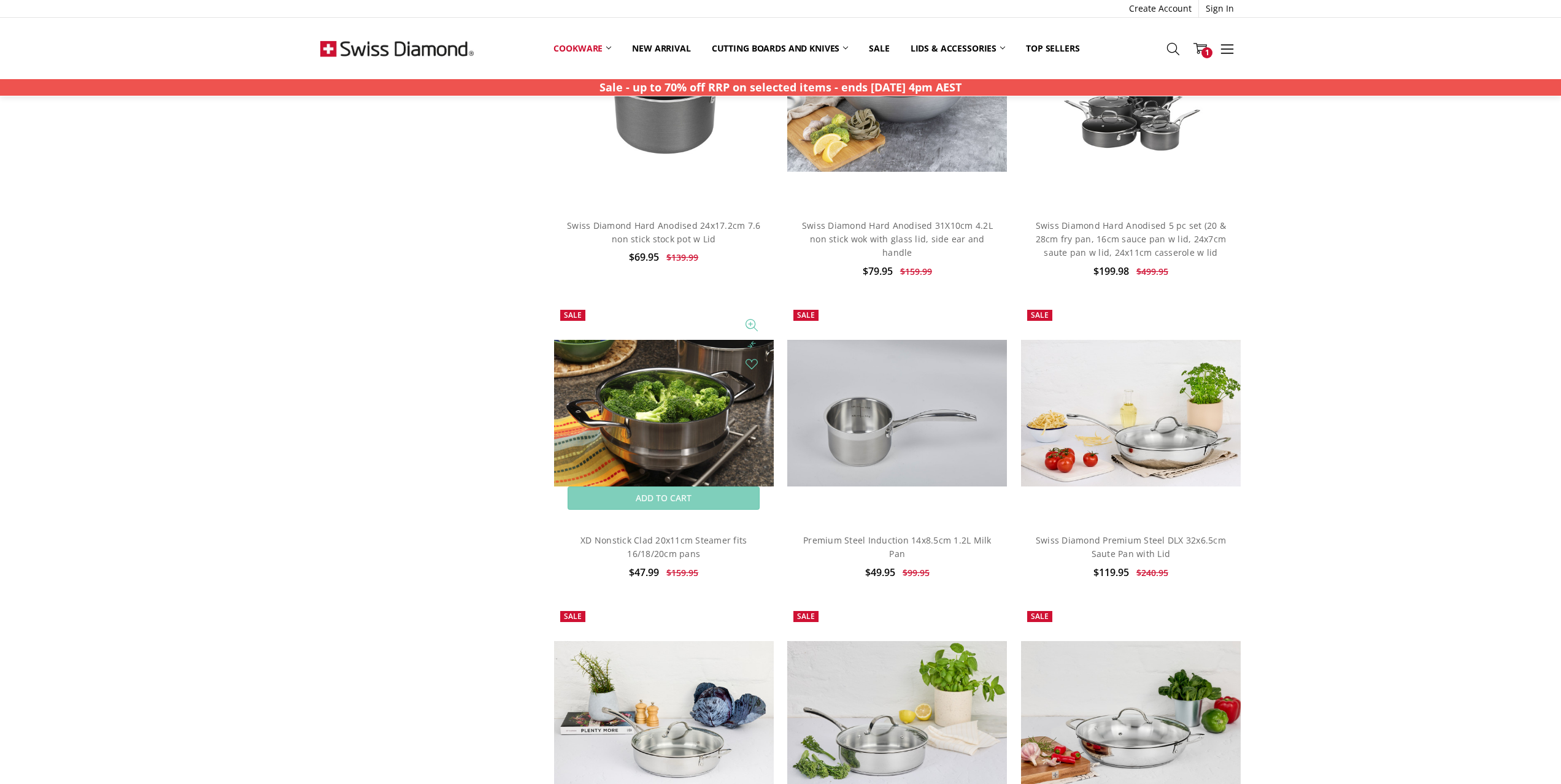
click at [708, 452] on img at bounding box center [664, 413] width 220 height 147
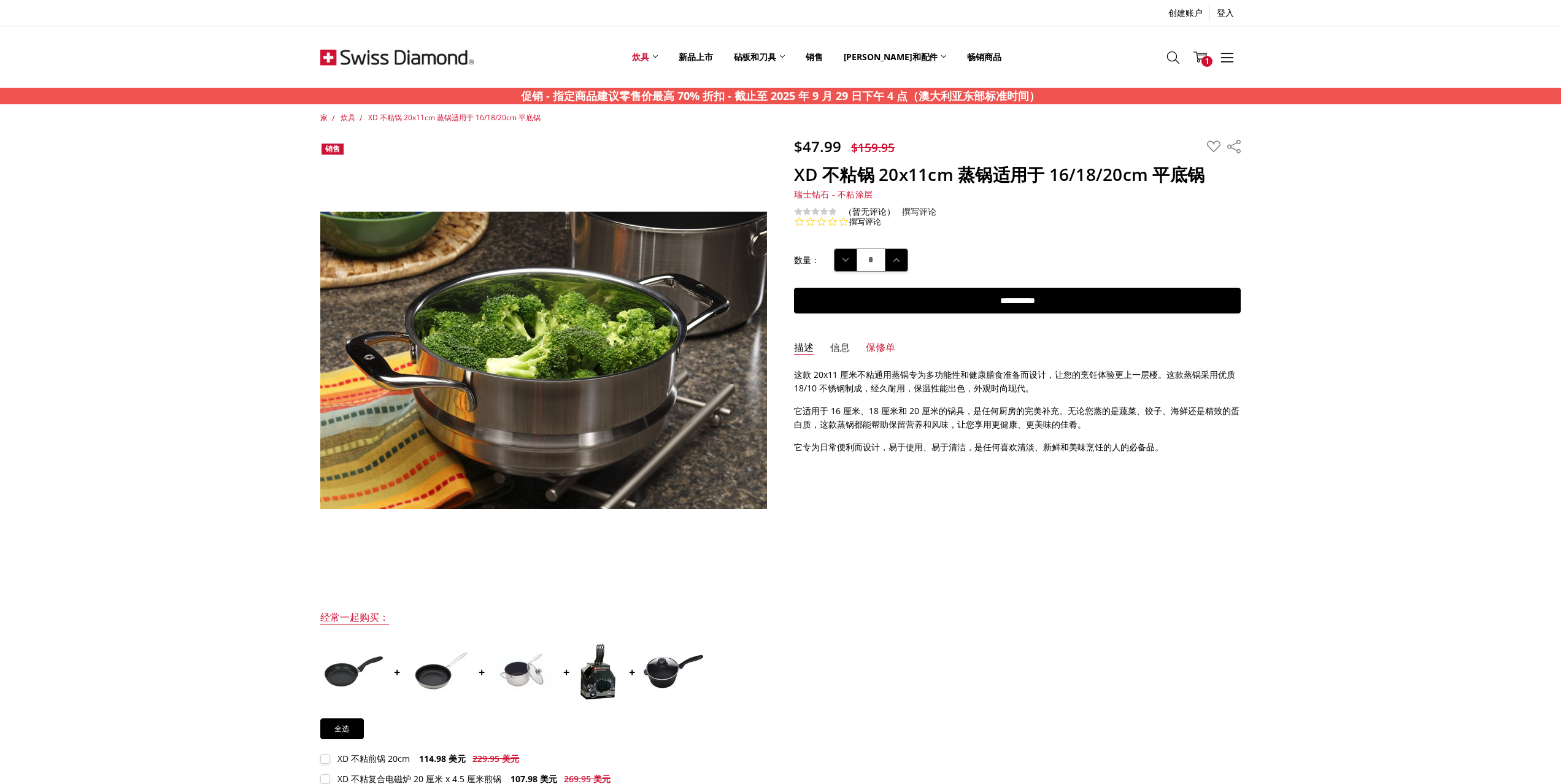
click at [834, 348] on font "信息" at bounding box center [840, 347] width 20 height 14
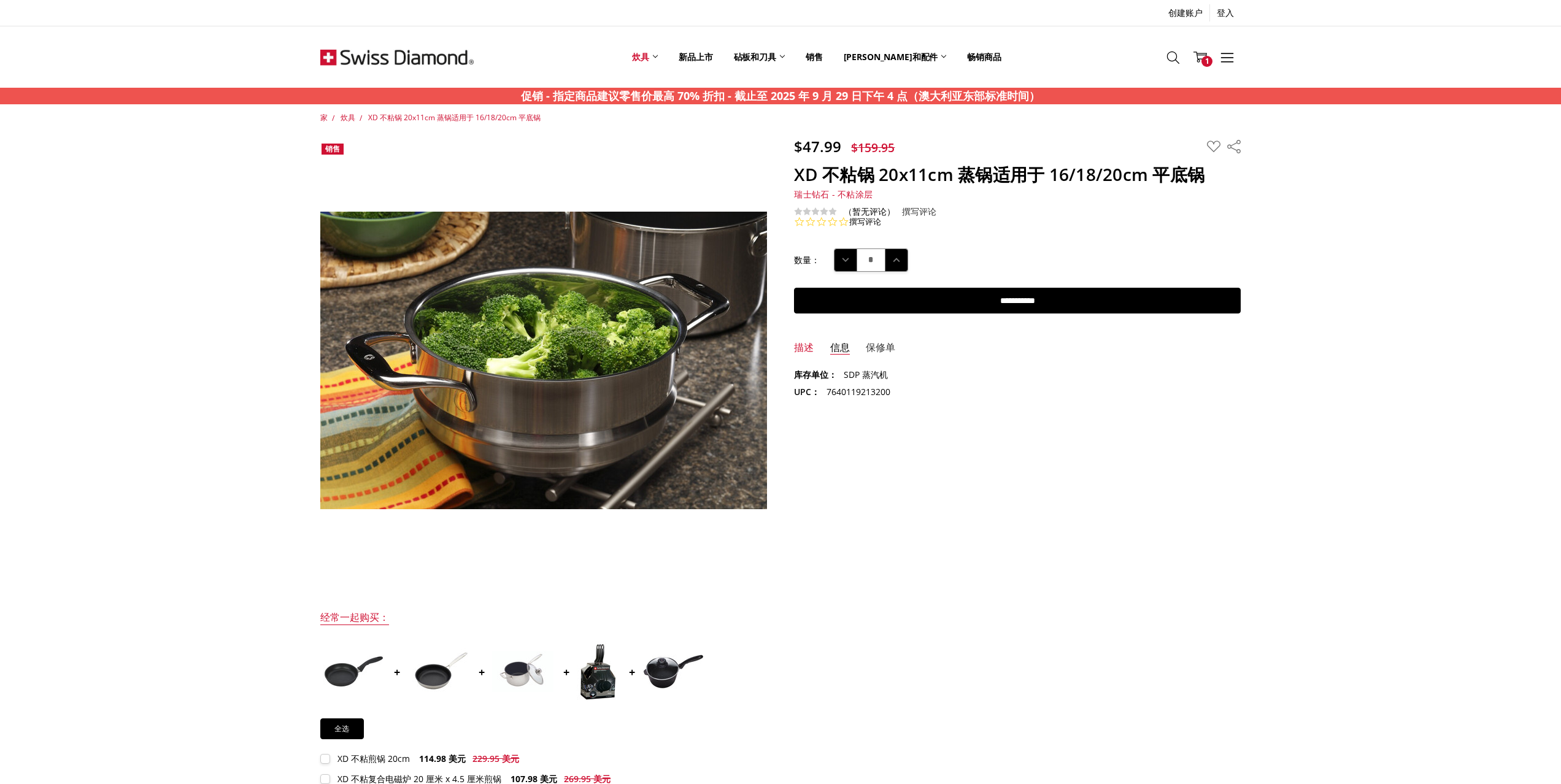
click at [874, 346] on font "保修单" at bounding box center [880, 347] width 29 height 14
click at [831, 353] on link "信息" at bounding box center [840, 348] width 20 height 14
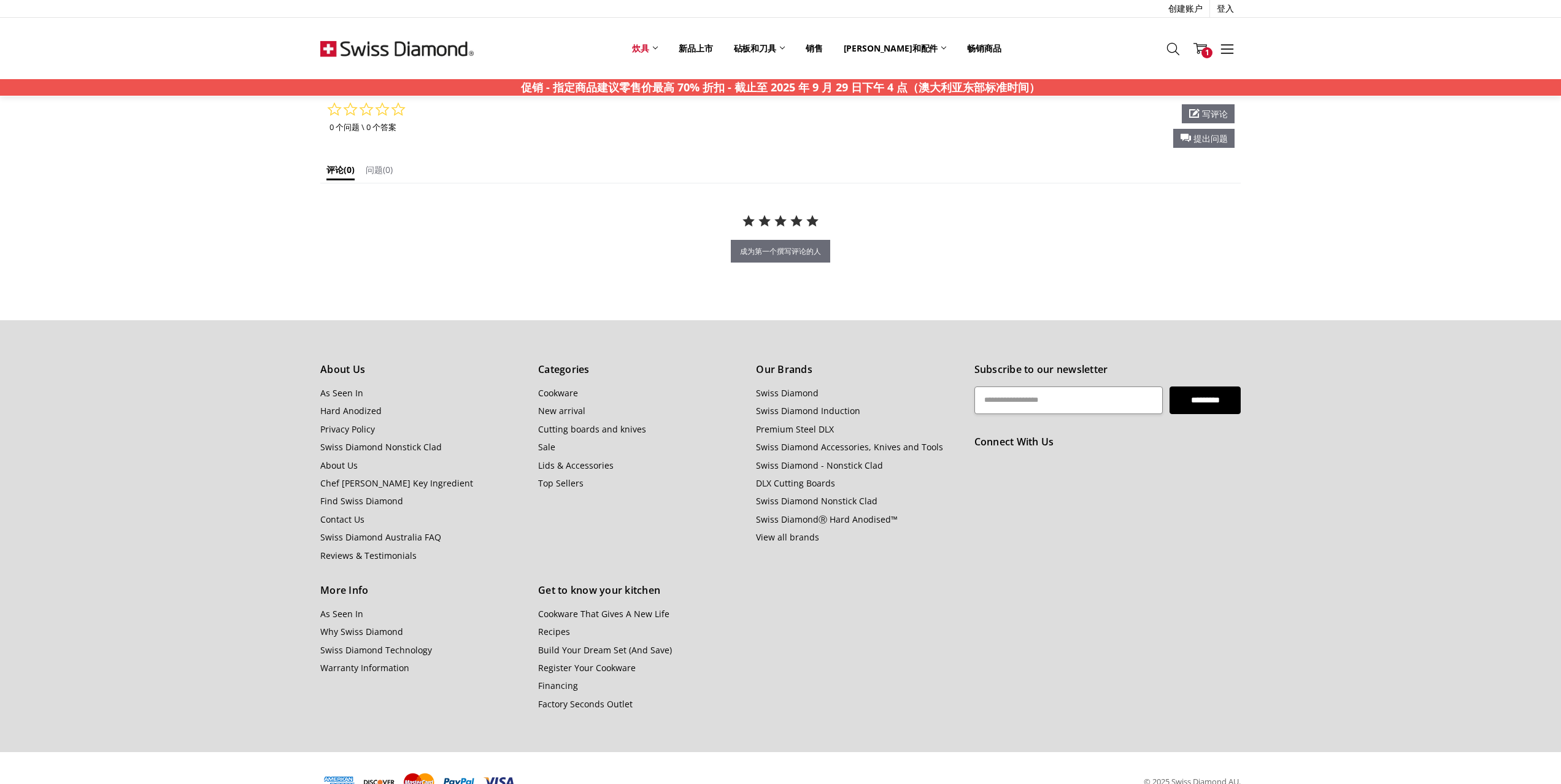
scroll to position [838, 0]
